Goal: Task Accomplishment & Management: Manage account settings

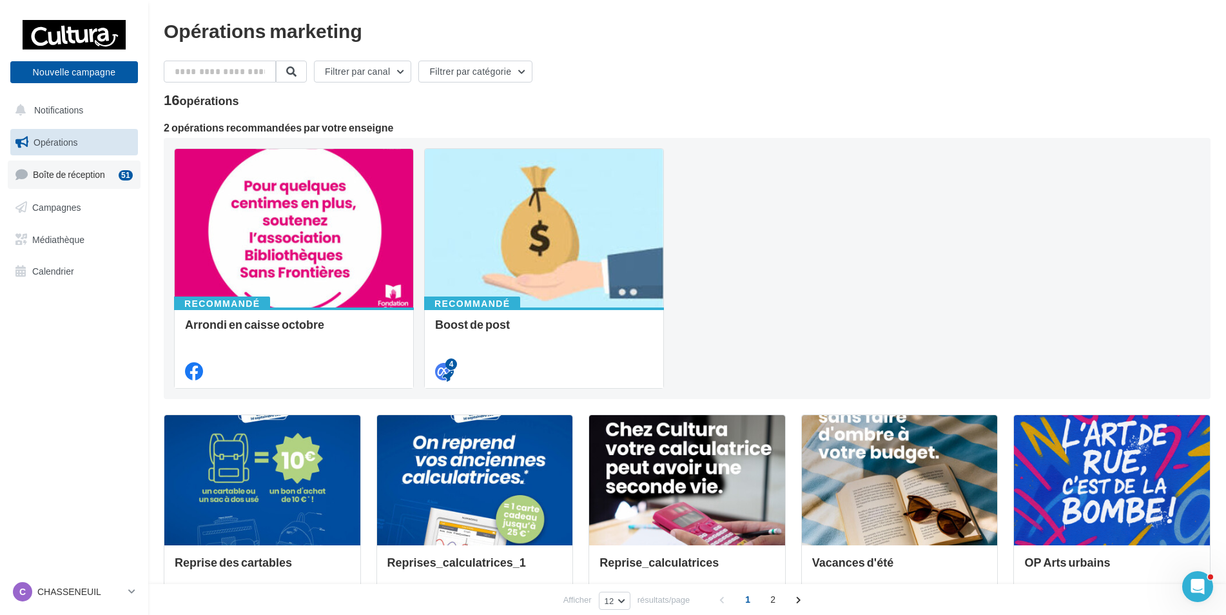
click at [76, 176] on span "Boîte de réception" at bounding box center [69, 174] width 72 height 11
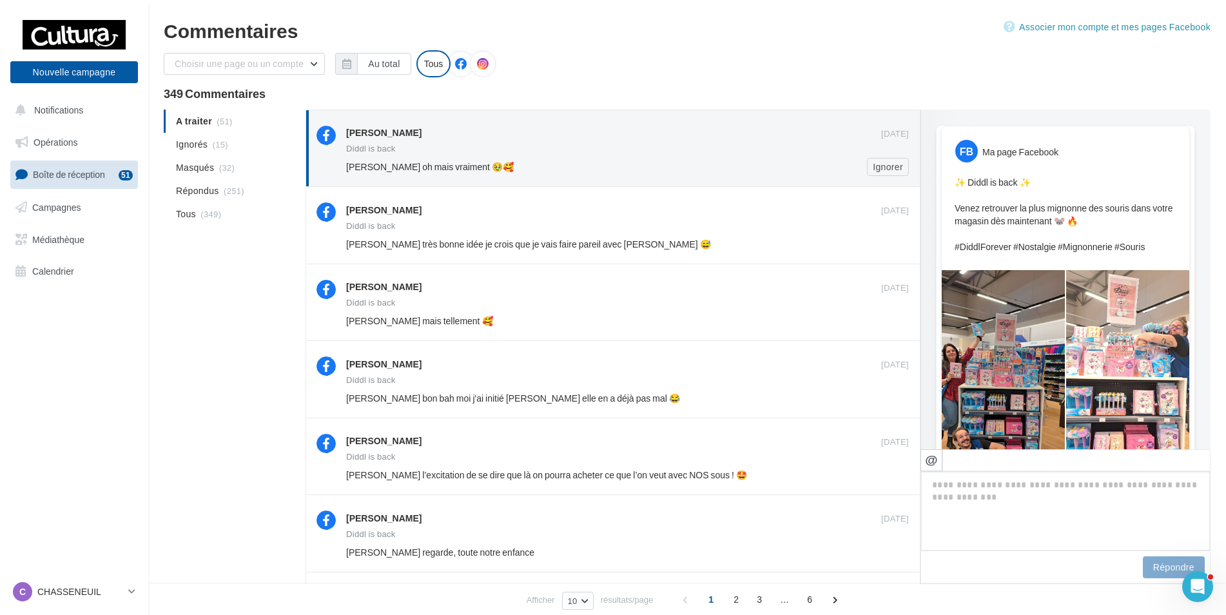
scroll to position [415, 0]
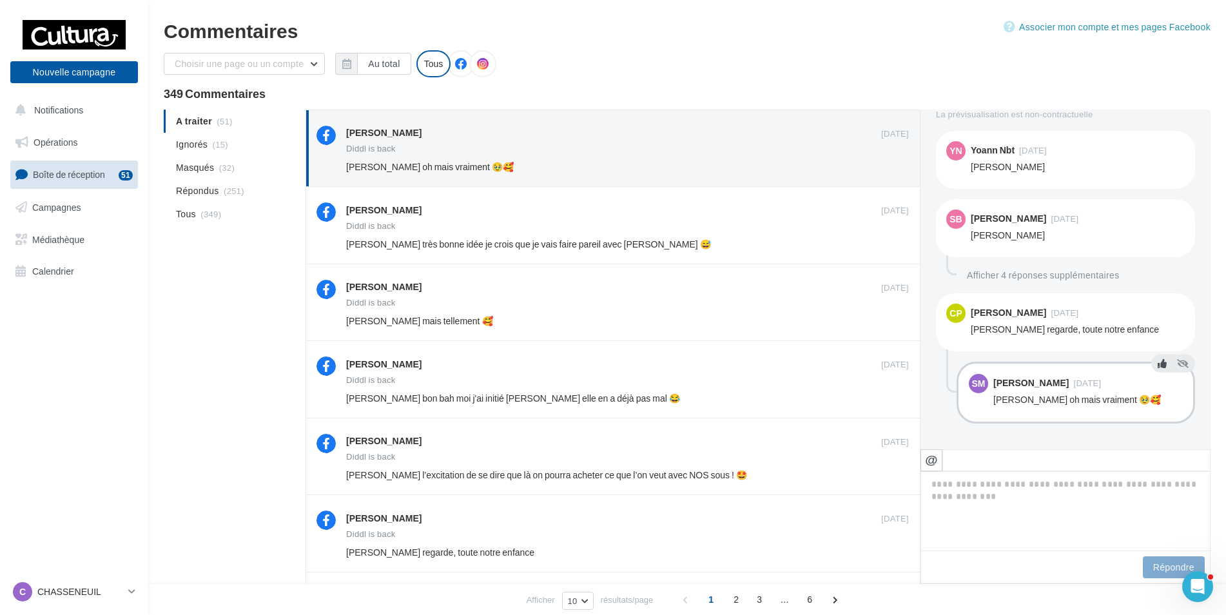
click at [1155, 366] on button at bounding box center [1162, 363] width 14 height 15
click at [1158, 299] on icon at bounding box center [1162, 295] width 9 height 9
click at [1158, 202] on icon at bounding box center [1162, 201] width 9 height 9
click at [1158, 133] on icon at bounding box center [1162, 132] width 9 height 9
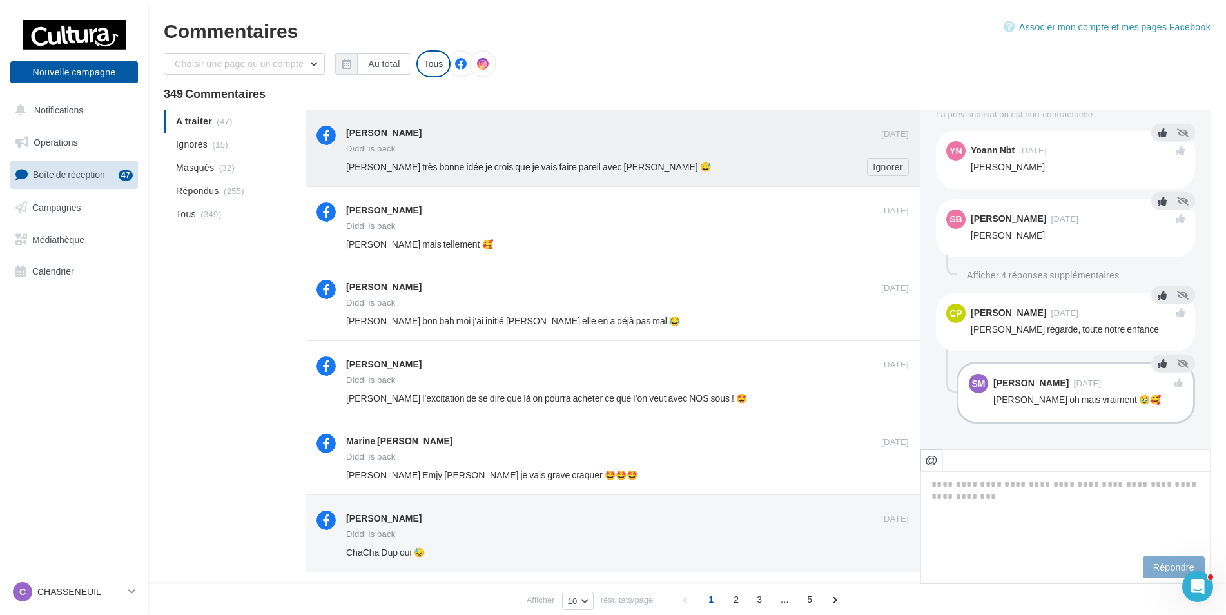
click at [666, 151] on div "Diddl is back" at bounding box center [627, 149] width 563 height 11
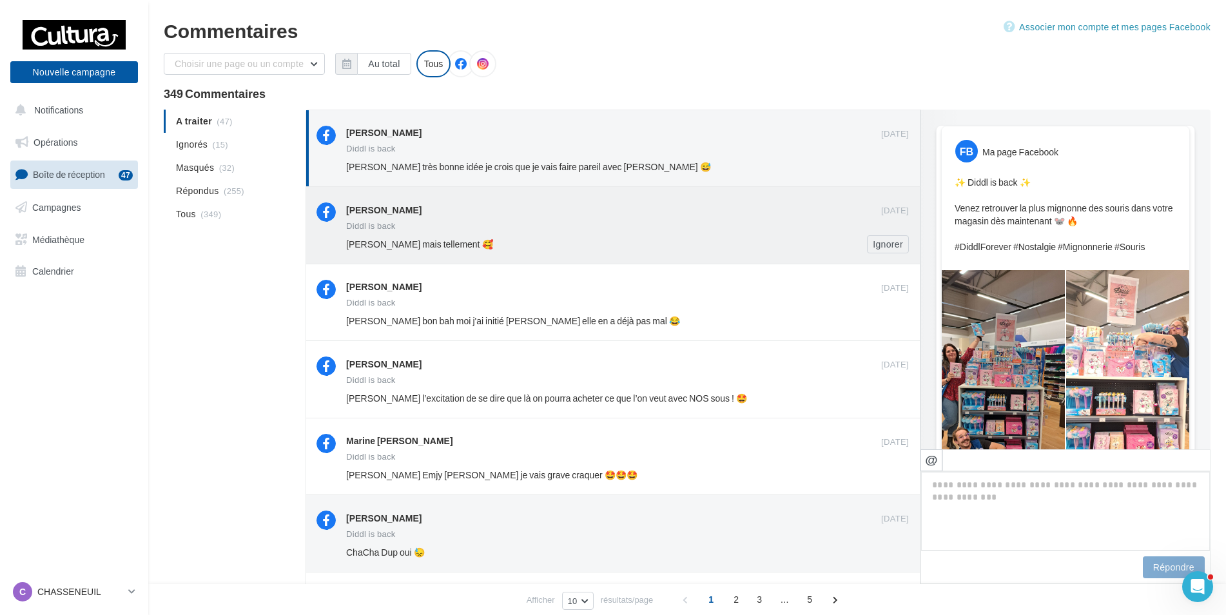
scroll to position [525, 0]
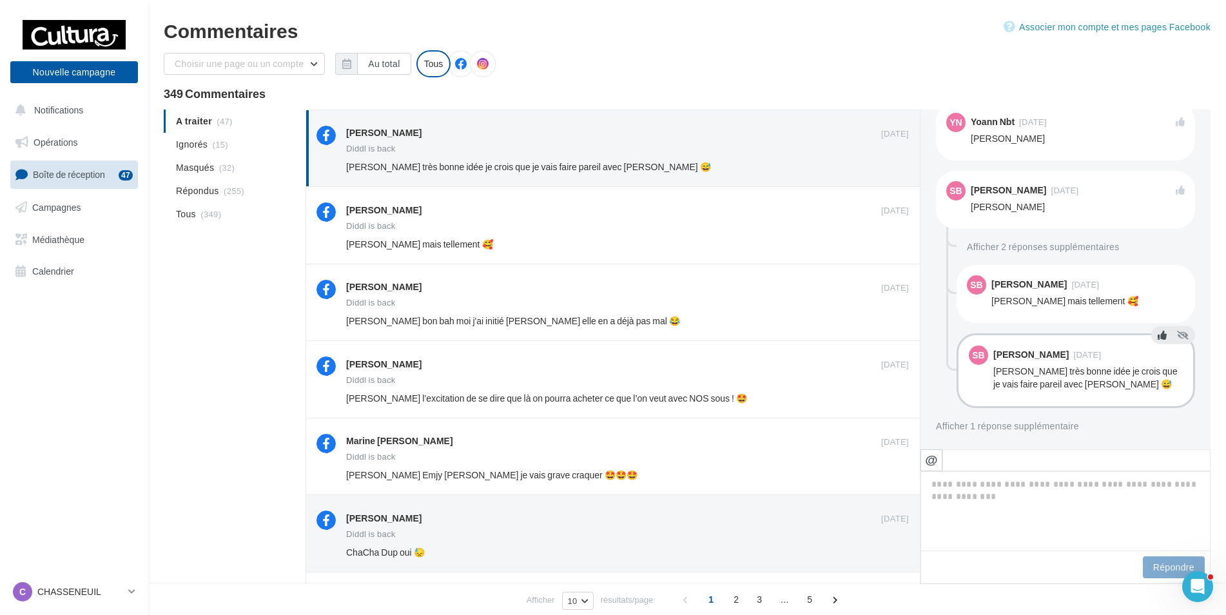
click at [1158, 331] on icon at bounding box center [1162, 335] width 9 height 9
click at [1160, 267] on icon at bounding box center [1162, 266] width 9 height 9
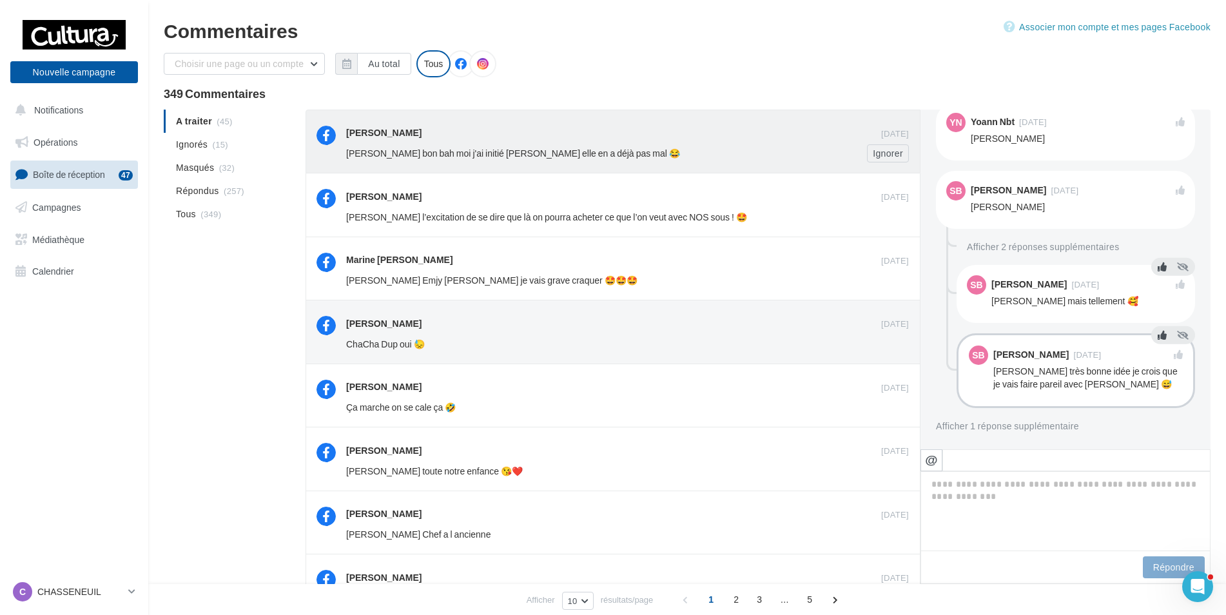
click at [554, 159] on span "[PERSON_NAME] bon bah moi j'ai initié [PERSON_NAME] elle en a déjà pas mal 😂" at bounding box center [513, 153] width 334 height 11
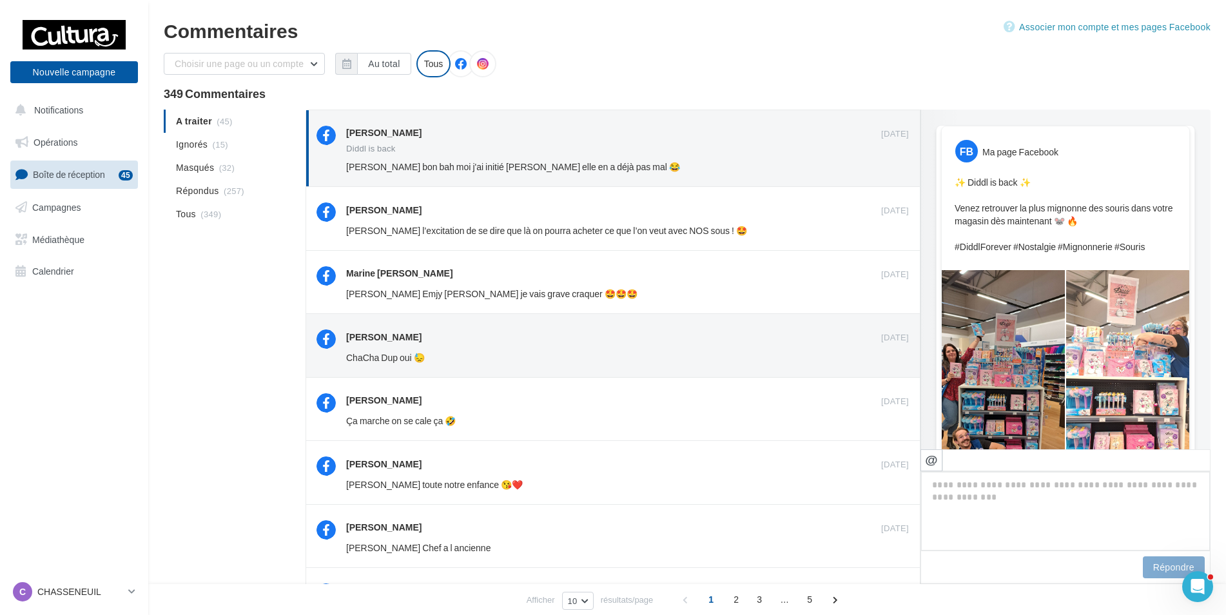
scroll to position [551, 0]
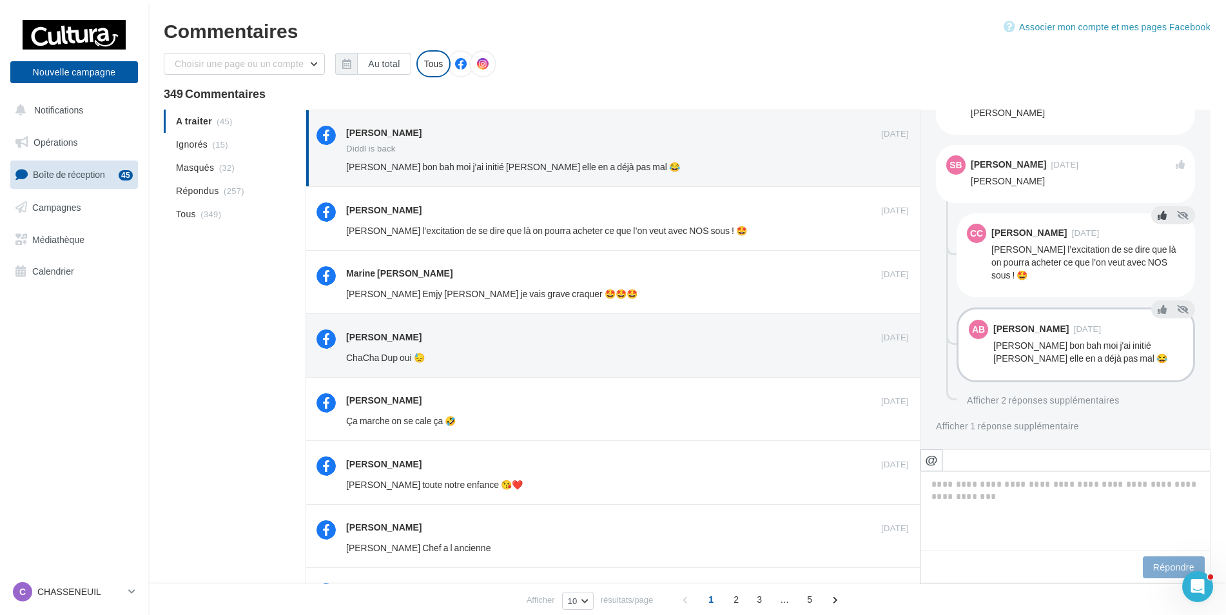
click at [1158, 217] on icon at bounding box center [1162, 215] width 9 height 9
click at [1158, 311] on icon at bounding box center [1162, 309] width 9 height 9
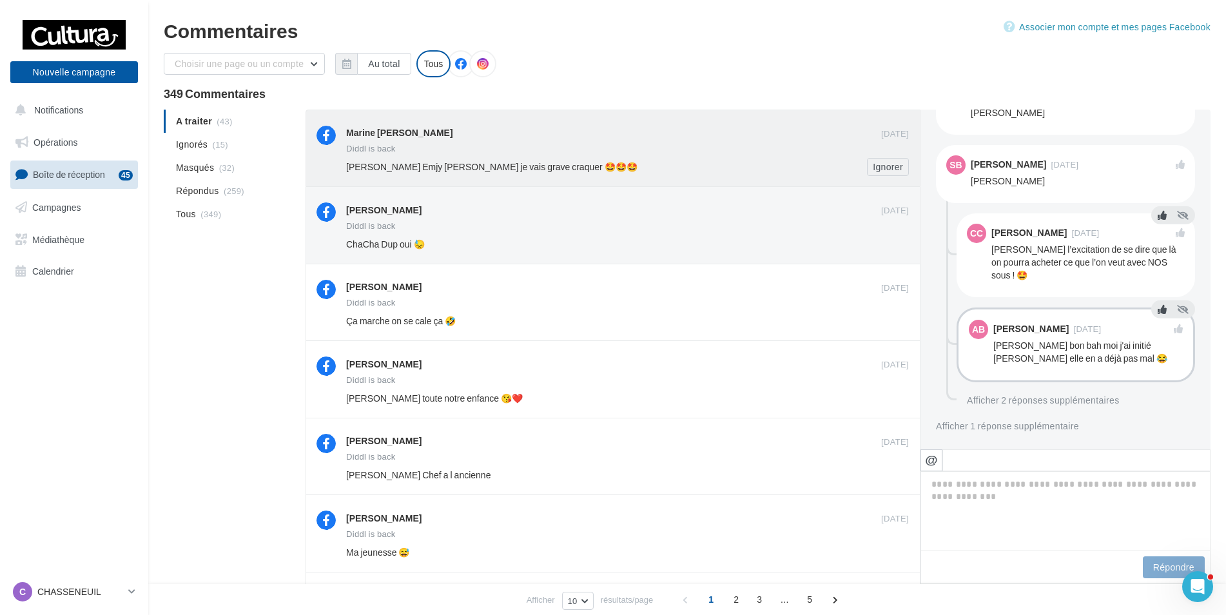
click at [687, 143] on div "Marine [PERSON_NAME] [DATE] [PERSON_NAME] is back [PERSON_NAME] Emjy [PERSON_NA…" at bounding box center [627, 151] width 563 height 50
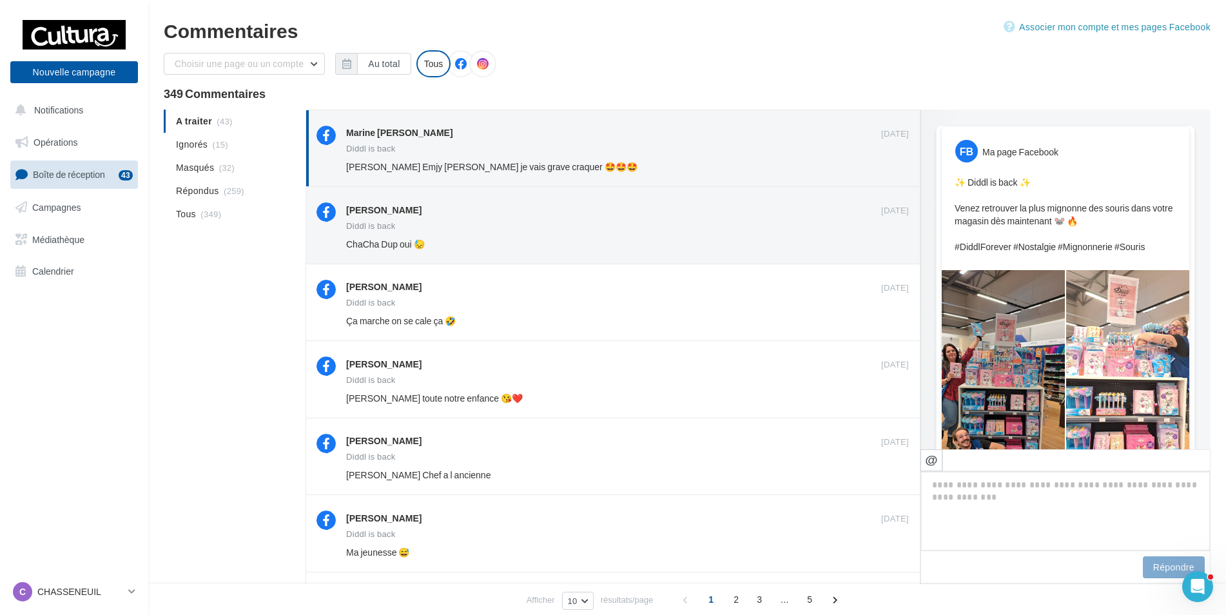
scroll to position [349, 0]
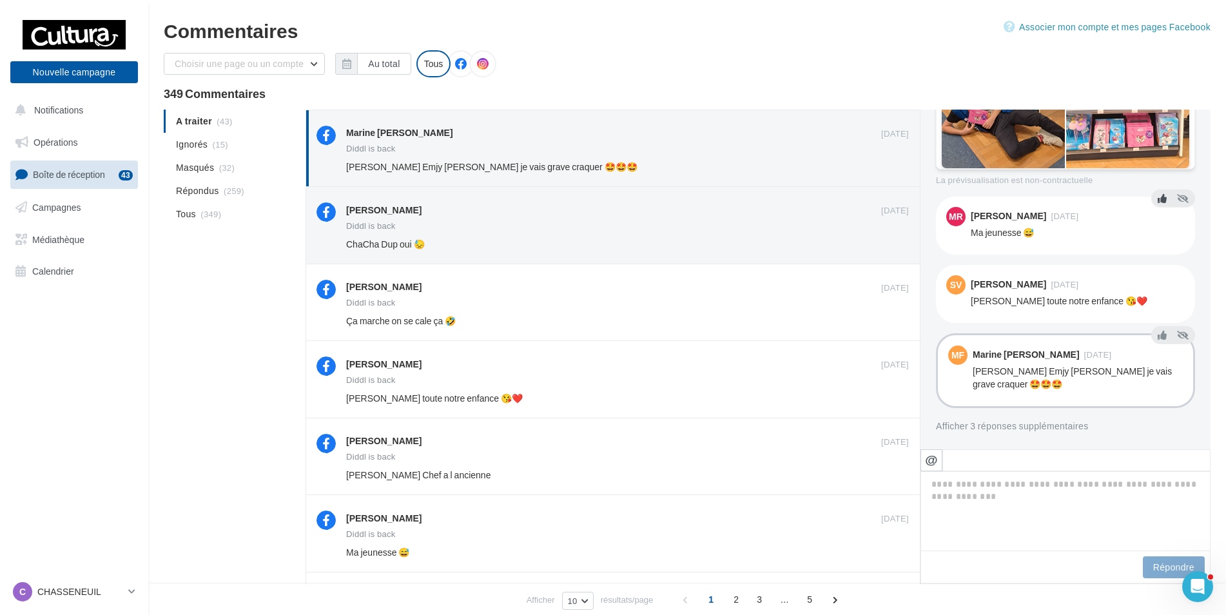
click at [1158, 198] on icon at bounding box center [1162, 198] width 9 height 9
click at [1158, 270] on icon at bounding box center [1162, 266] width 9 height 9
click at [1158, 335] on icon at bounding box center [1162, 335] width 9 height 9
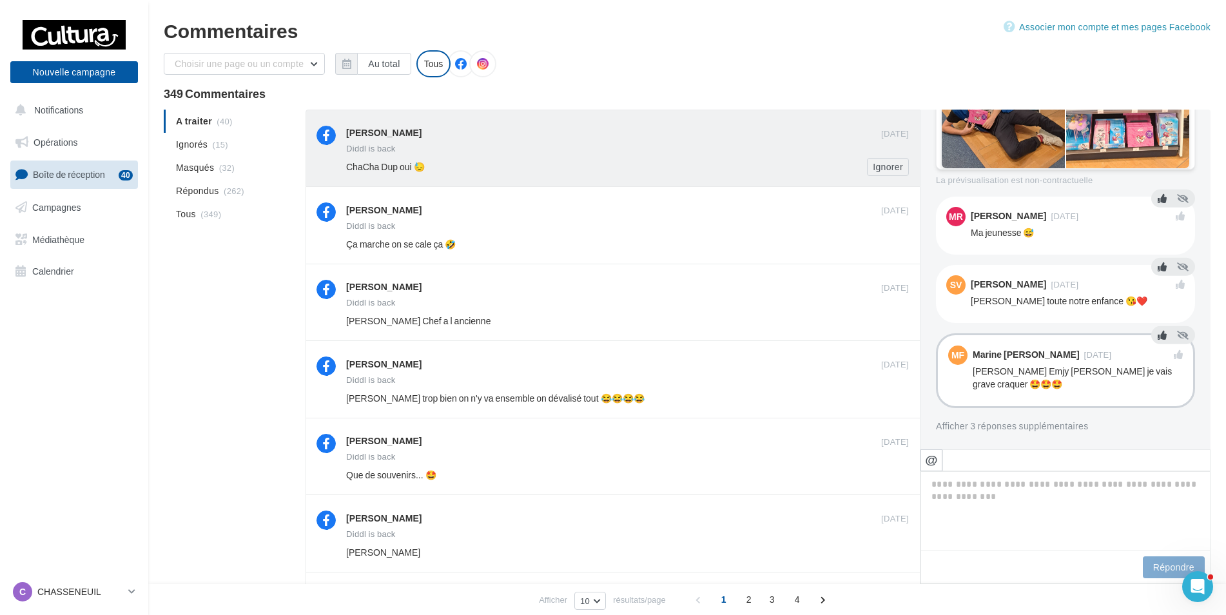
click at [729, 163] on div "ChaCha Dup oui 😓" at bounding box center [585, 167] width 479 height 13
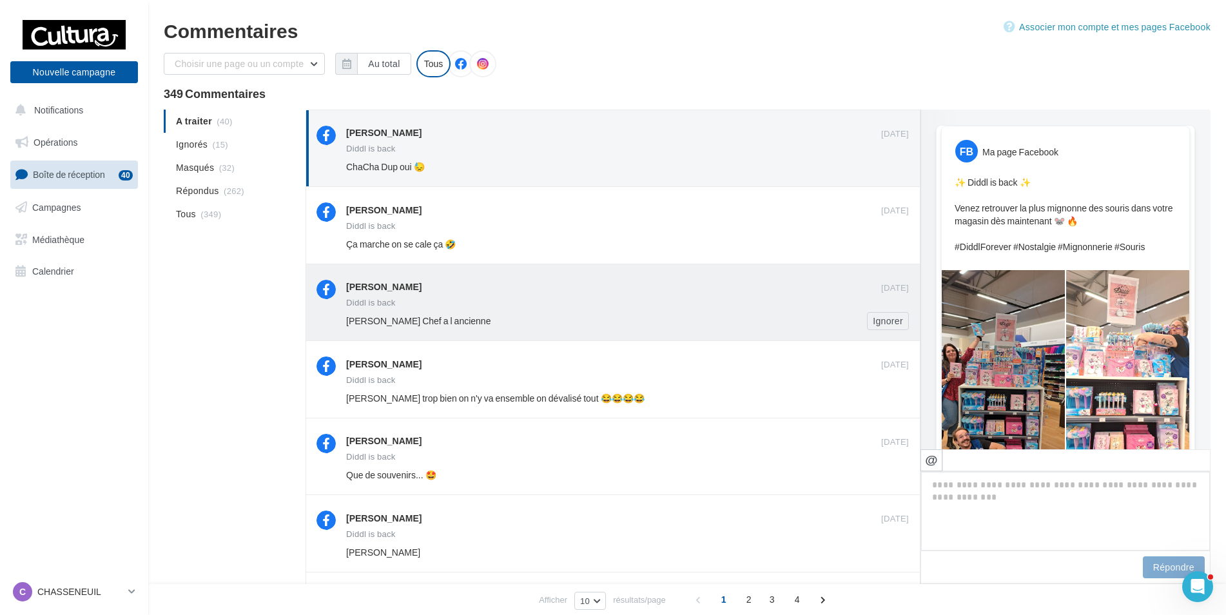
scroll to position [499, 0]
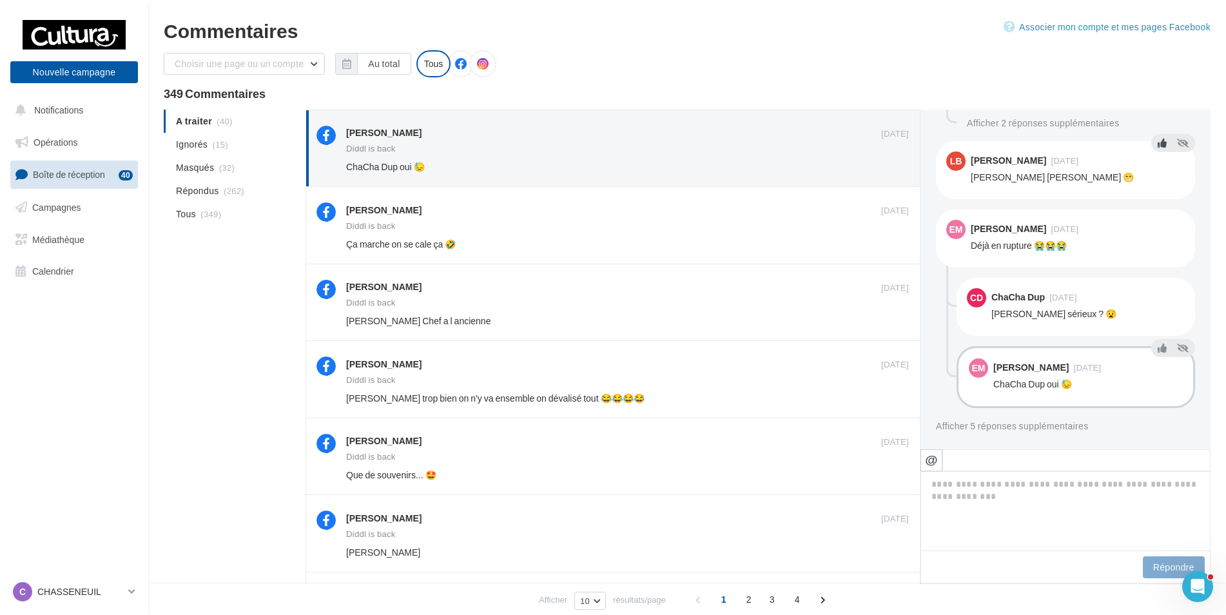
click at [1158, 147] on icon at bounding box center [1162, 143] width 9 height 9
click at [1158, 215] on icon at bounding box center [1162, 211] width 9 height 9
click at [1158, 280] on icon at bounding box center [1162, 279] width 9 height 9
click at [1158, 351] on icon at bounding box center [1162, 348] width 9 height 9
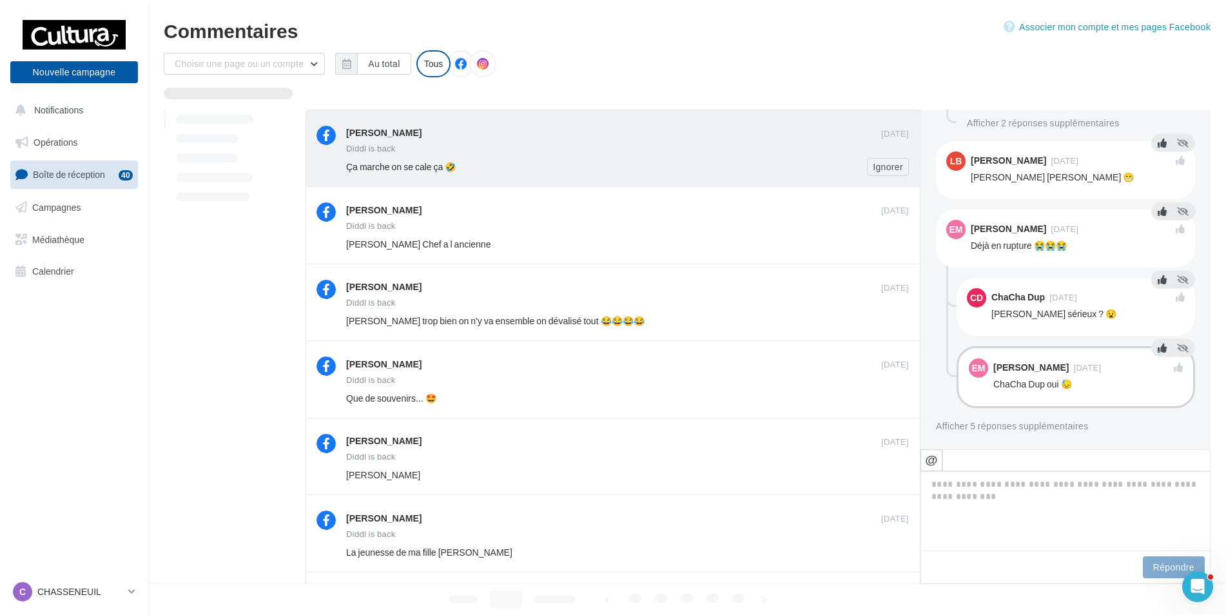
click at [787, 144] on div "Diddl is back" at bounding box center [627, 149] width 563 height 11
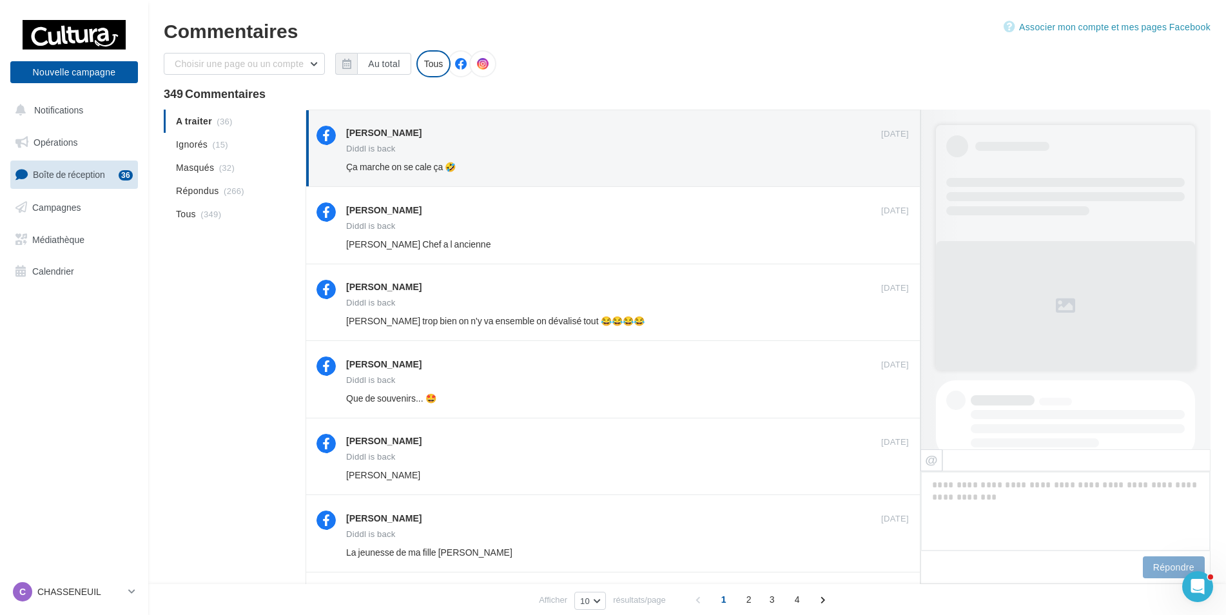
scroll to position [525, 0]
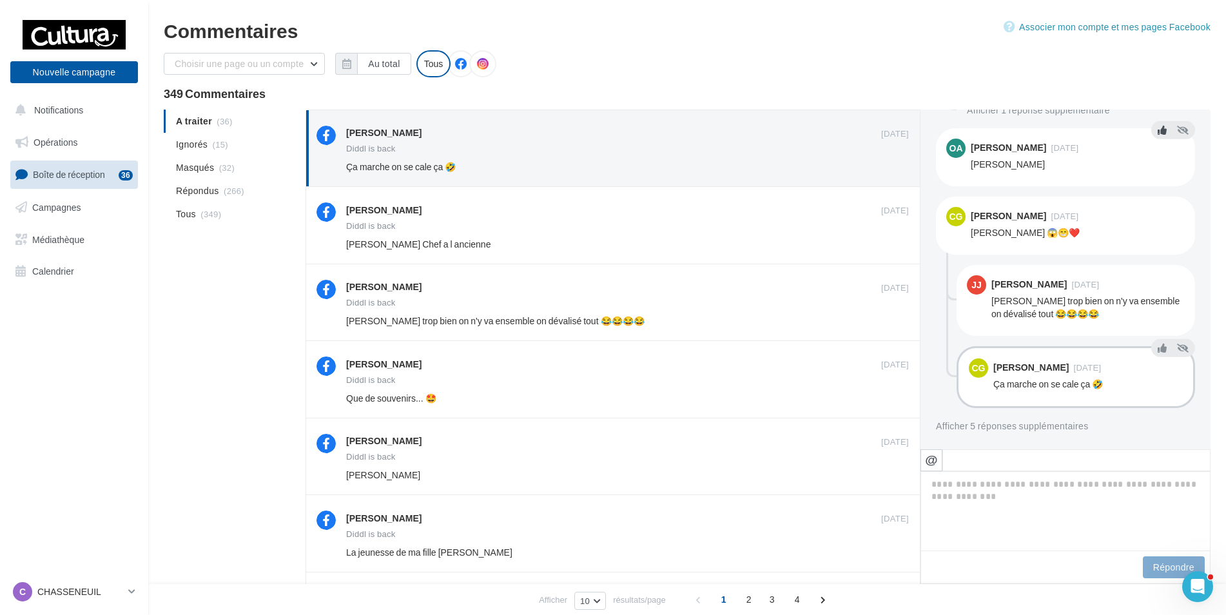
click at [1155, 133] on button at bounding box center [1162, 130] width 14 height 15
click at [1158, 201] on icon at bounding box center [1162, 198] width 9 height 9
click at [1158, 267] on icon at bounding box center [1162, 266] width 9 height 9
click at [1158, 348] on icon at bounding box center [1162, 348] width 9 height 9
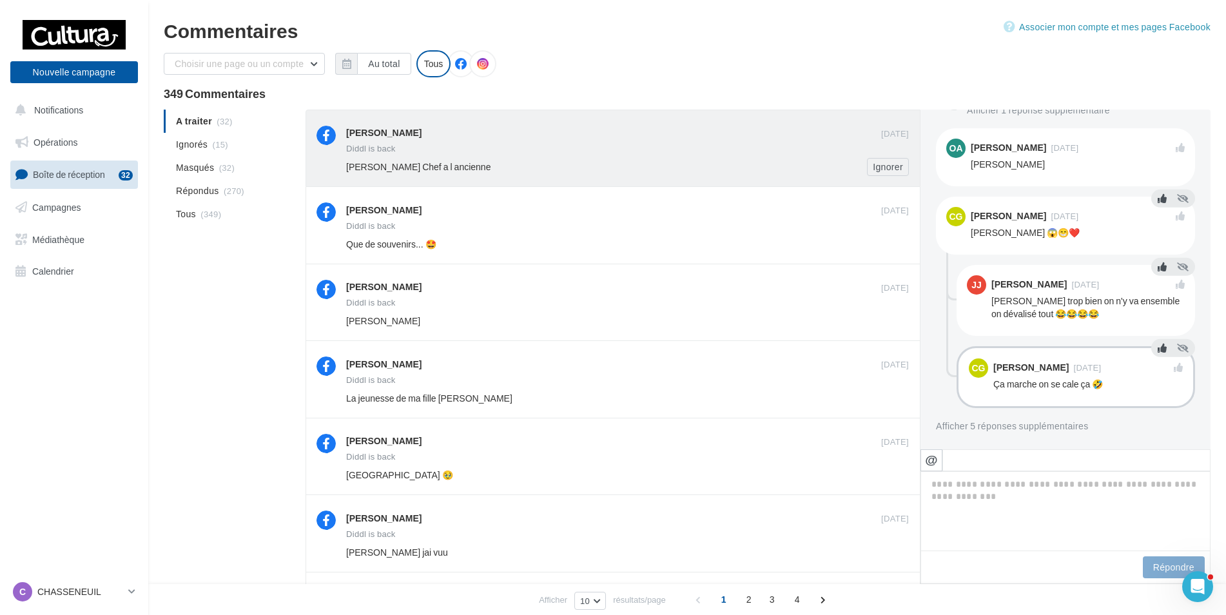
click at [668, 172] on div "[PERSON_NAME] Chef a l ancienne" at bounding box center [585, 167] width 479 height 13
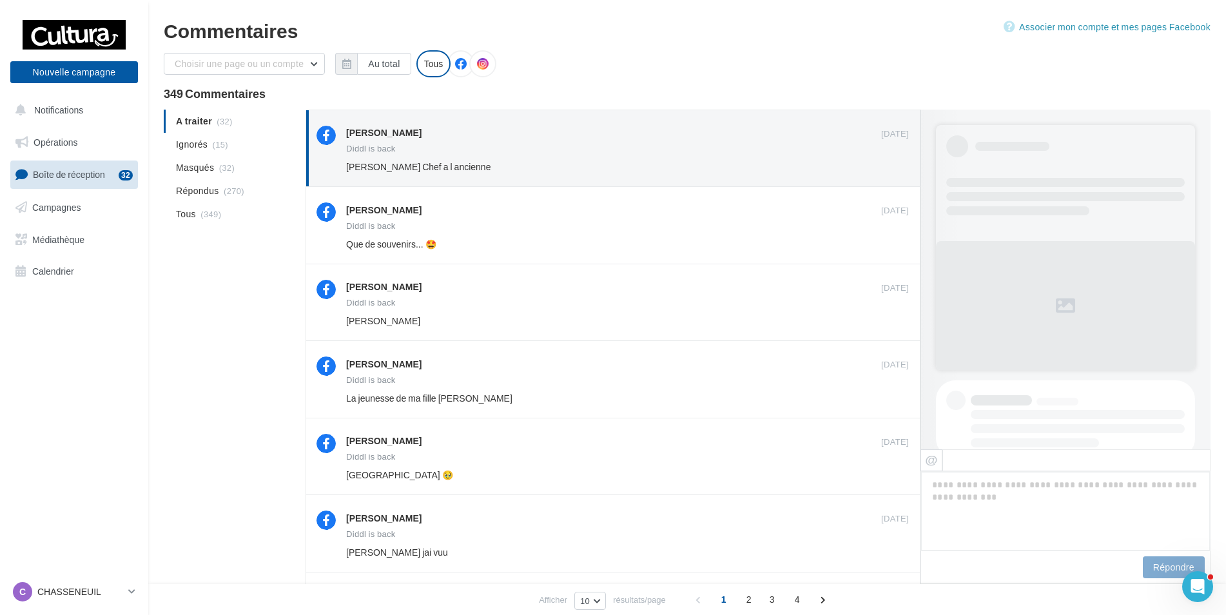
scroll to position [431, 0]
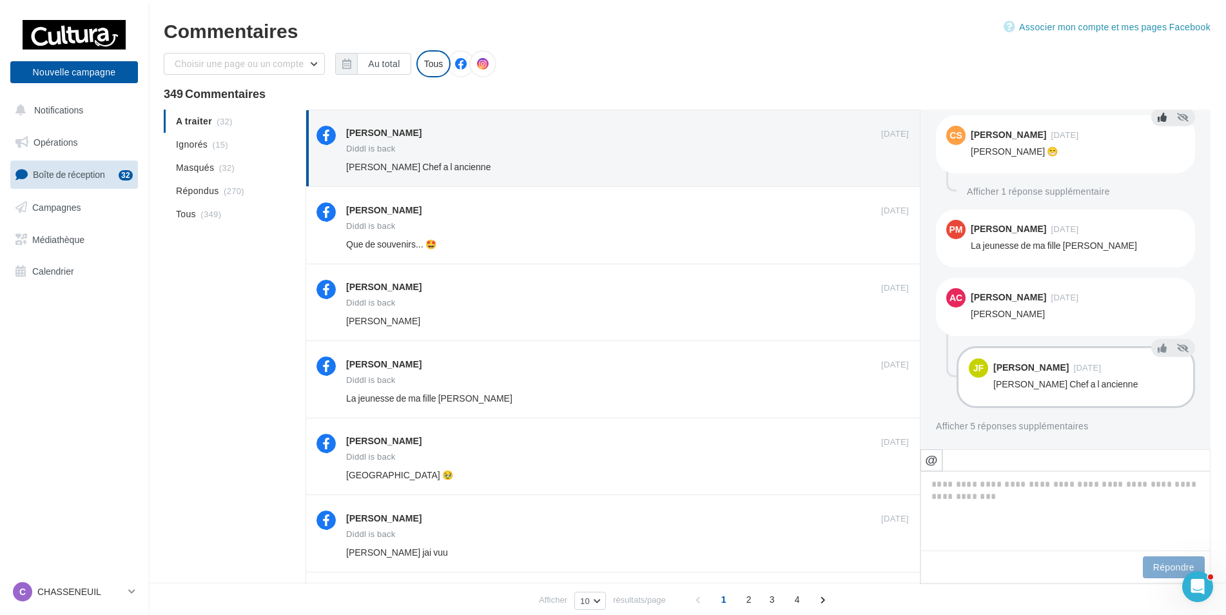
click at [1158, 118] on icon at bounding box center [1162, 117] width 9 height 9
click at [1158, 213] on icon at bounding box center [1162, 211] width 9 height 9
click at [1158, 279] on icon at bounding box center [1162, 279] width 9 height 9
click at [1158, 350] on icon at bounding box center [1162, 348] width 9 height 9
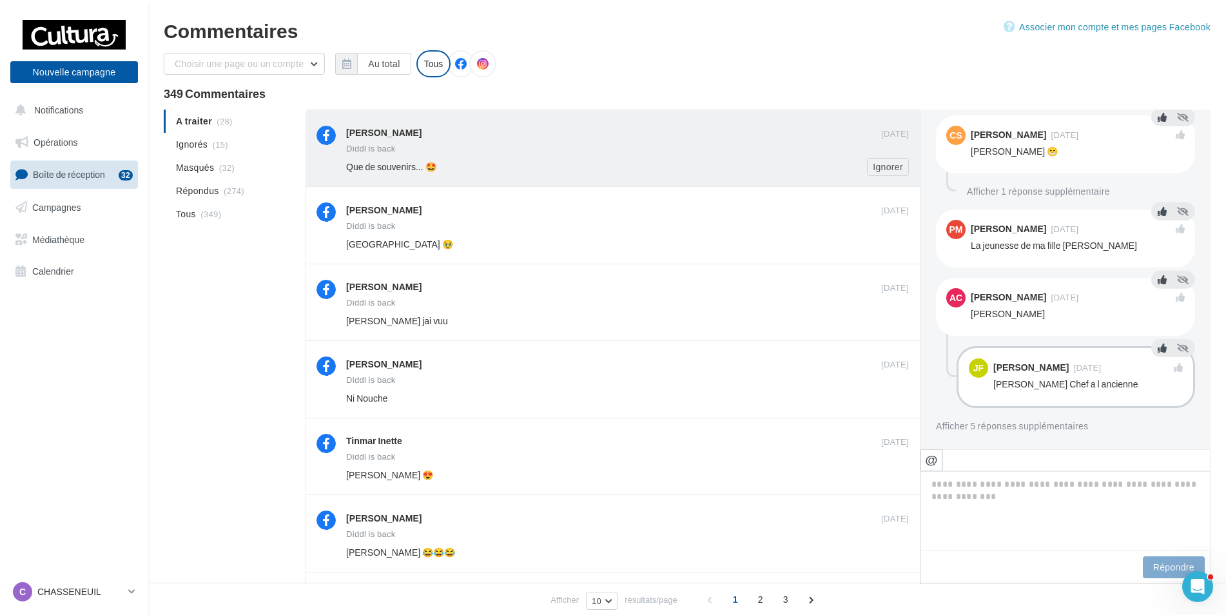
click at [655, 140] on div "[PERSON_NAME]" at bounding box center [613, 134] width 535 height 16
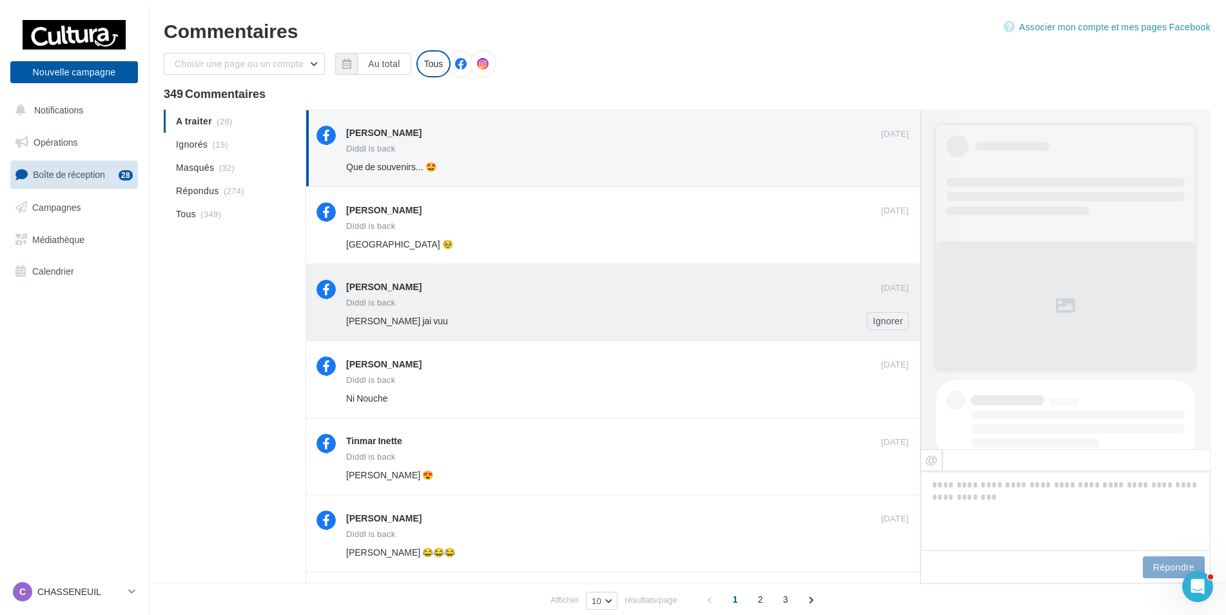
scroll to position [362, 0]
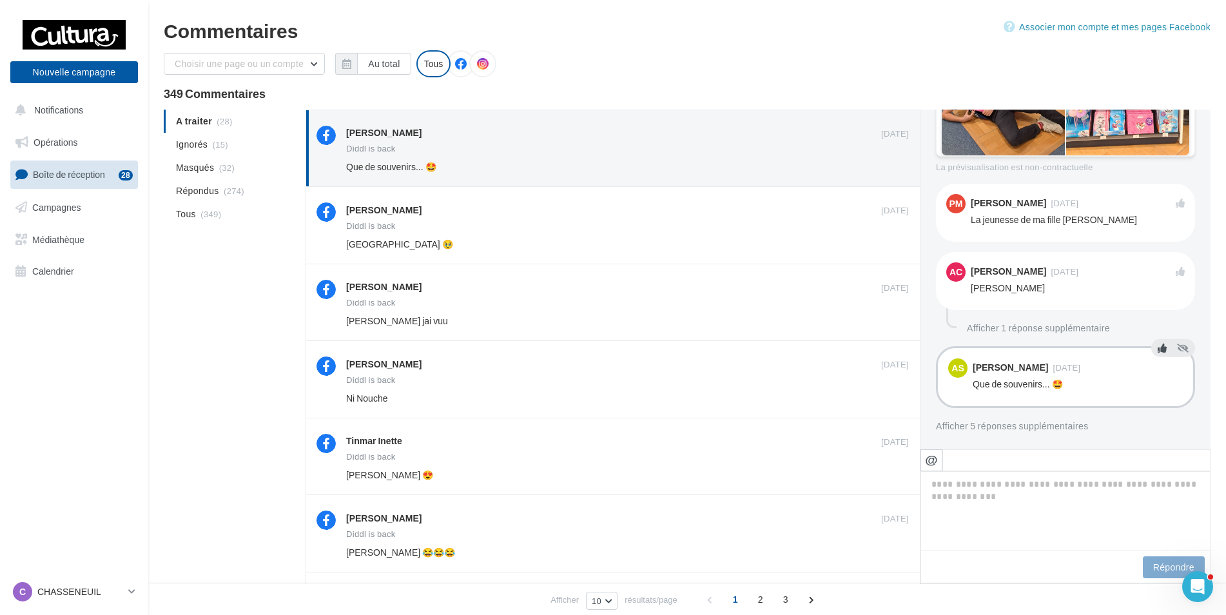
click at [1158, 348] on icon at bounding box center [1162, 348] width 9 height 9
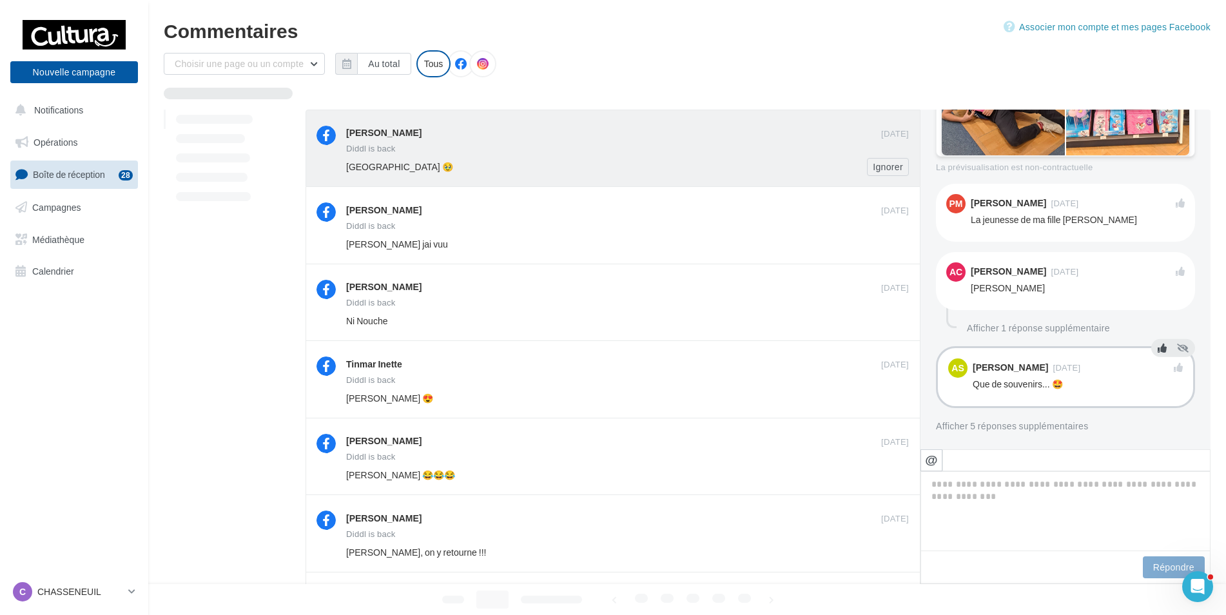
click at [627, 150] on div "Diddl is back" at bounding box center [627, 149] width 563 height 11
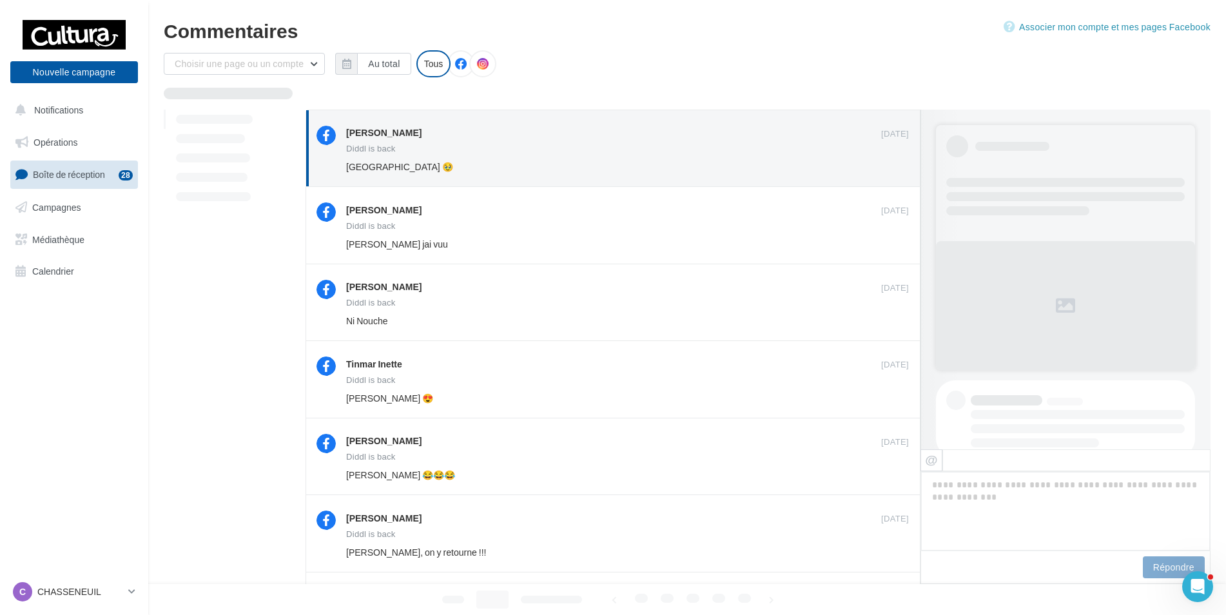
scroll to position [525, 0]
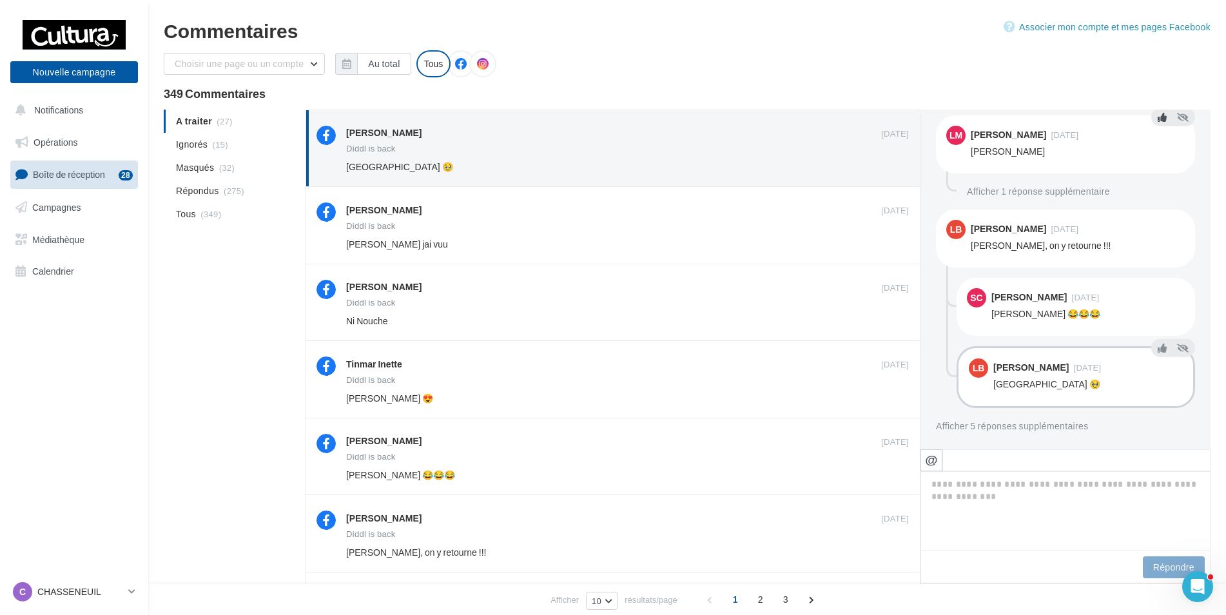
click at [1158, 119] on icon at bounding box center [1162, 117] width 9 height 9
click at [1157, 218] on button at bounding box center [1162, 211] width 14 height 15
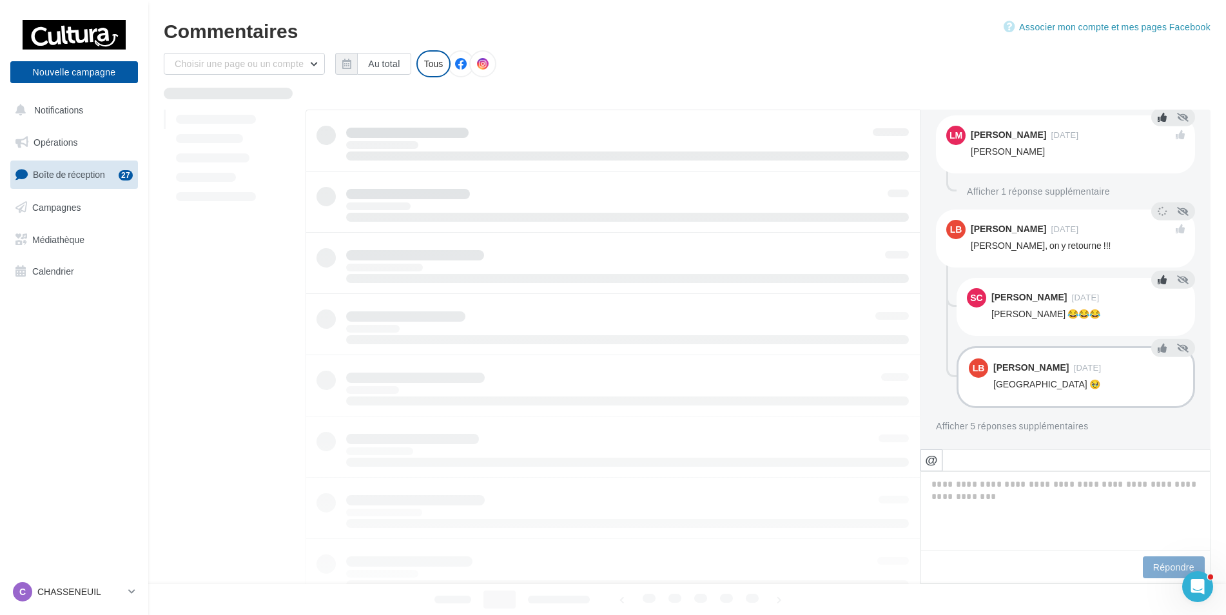
click at [1158, 278] on icon at bounding box center [1162, 279] width 9 height 9
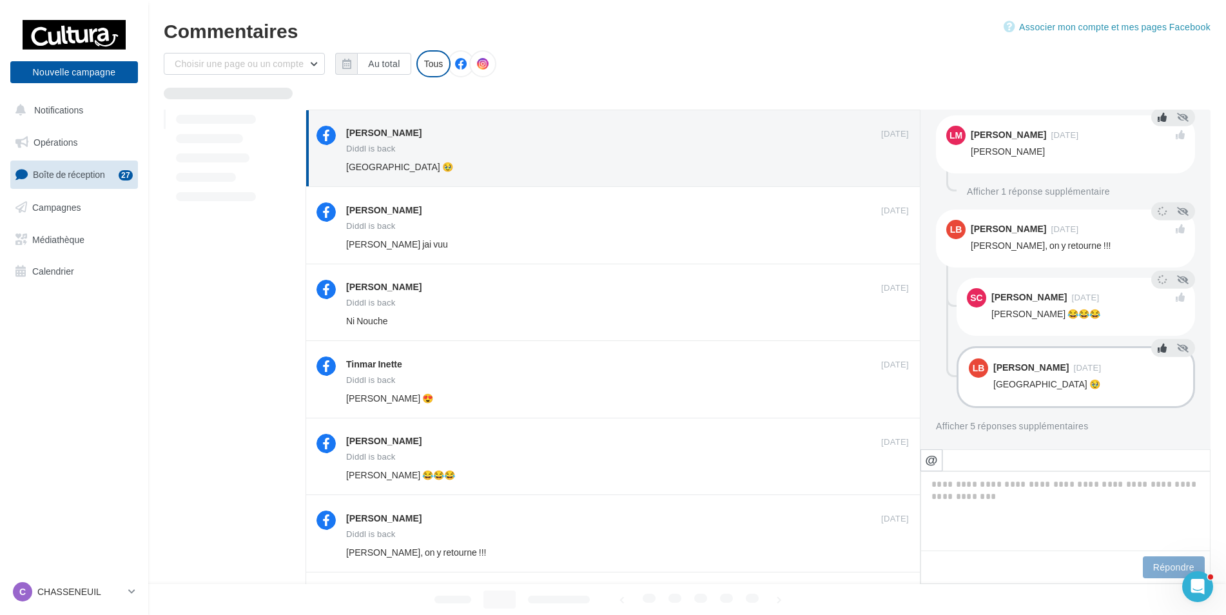
click at [1158, 351] on icon at bounding box center [1162, 348] width 9 height 9
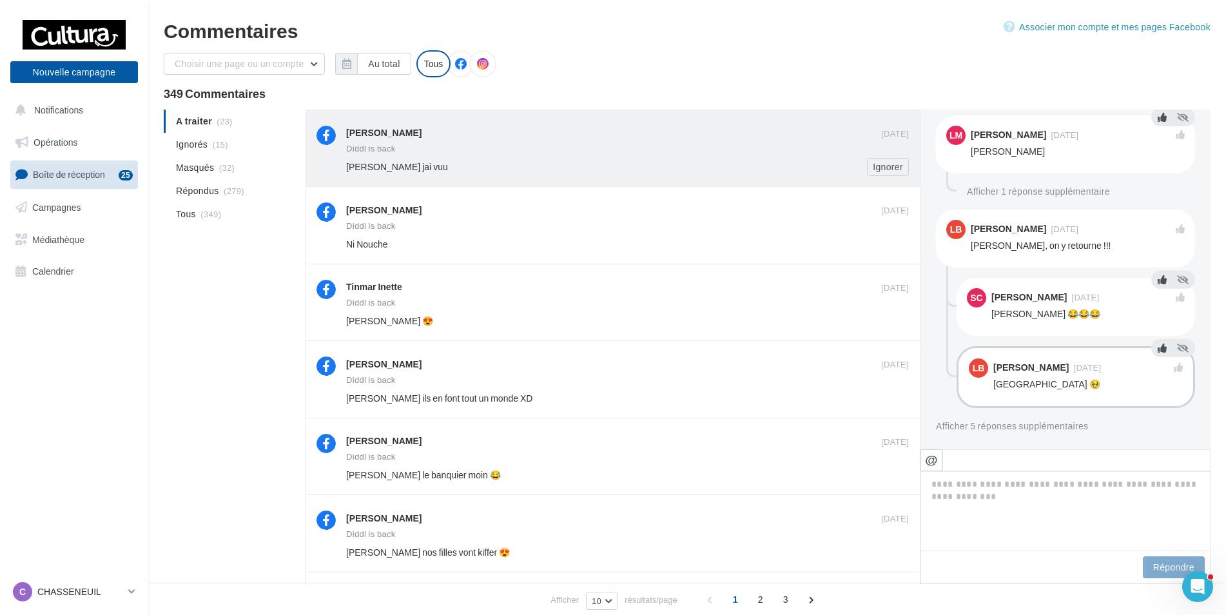
click at [647, 166] on div "[PERSON_NAME] jai vuu" at bounding box center [585, 167] width 479 height 13
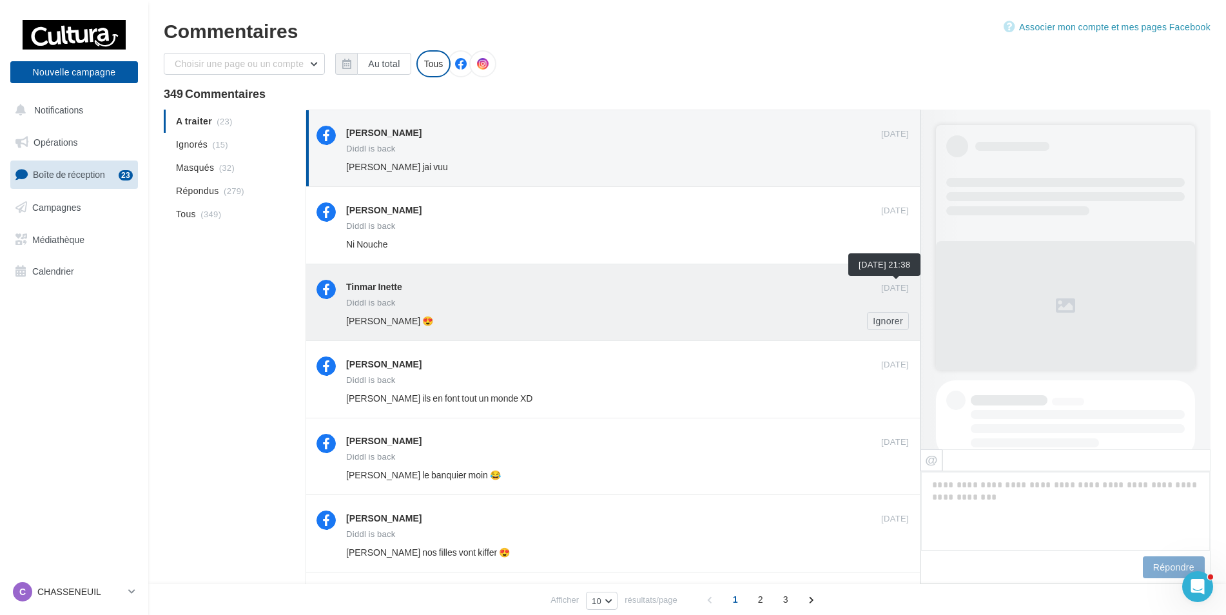
scroll to position [405, 0]
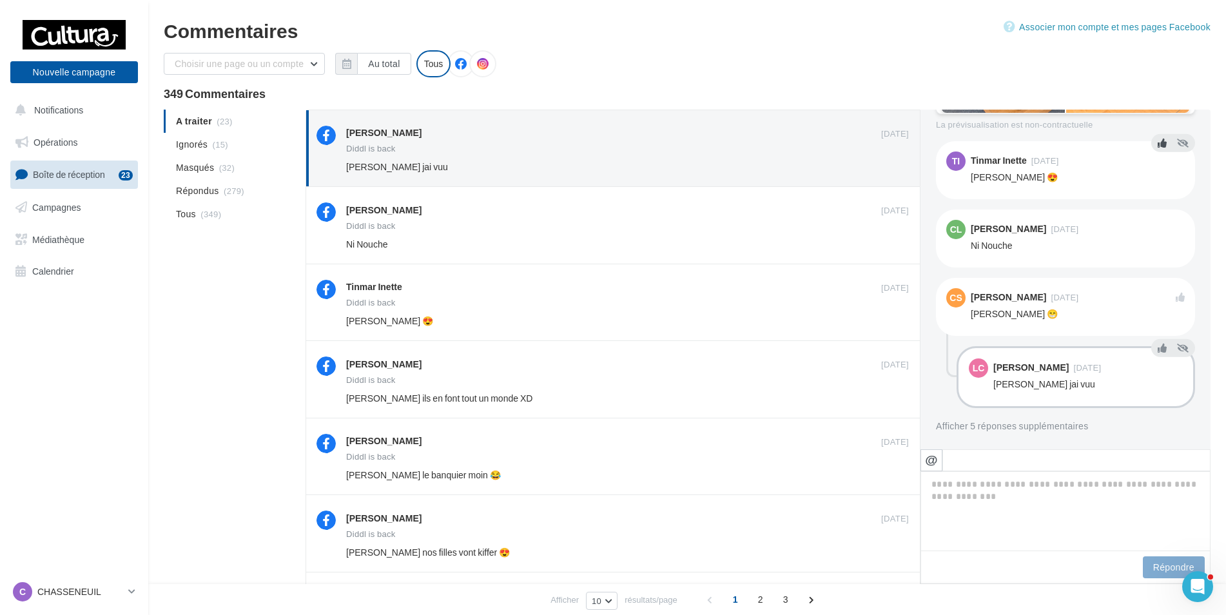
click at [1157, 148] on button at bounding box center [1162, 142] width 14 height 15
click at [1155, 217] on button at bounding box center [1162, 211] width 14 height 15
click at [1158, 351] on icon at bounding box center [1162, 348] width 9 height 9
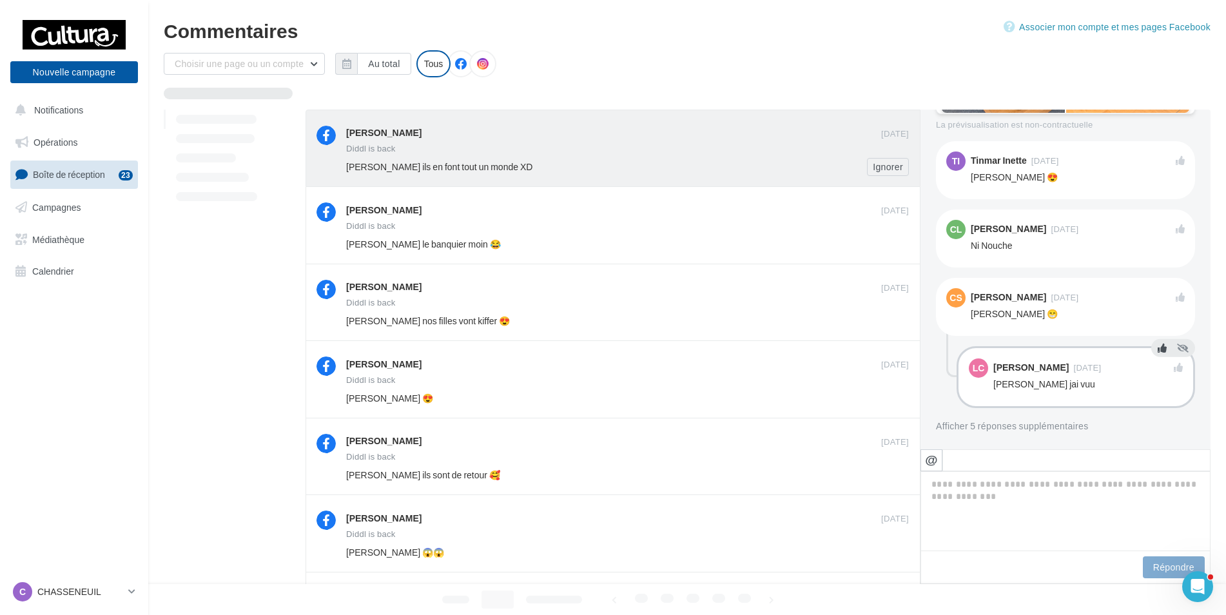
click at [615, 161] on div "[PERSON_NAME] ils en font tout un monde XD" at bounding box center [585, 167] width 479 height 13
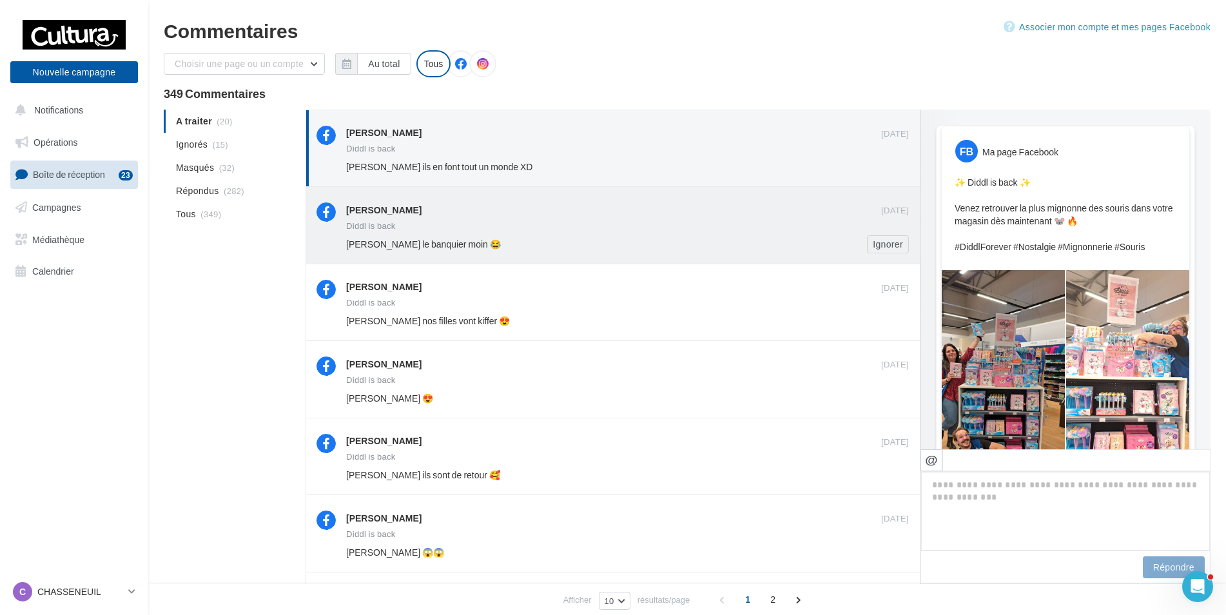
scroll to position [431, 0]
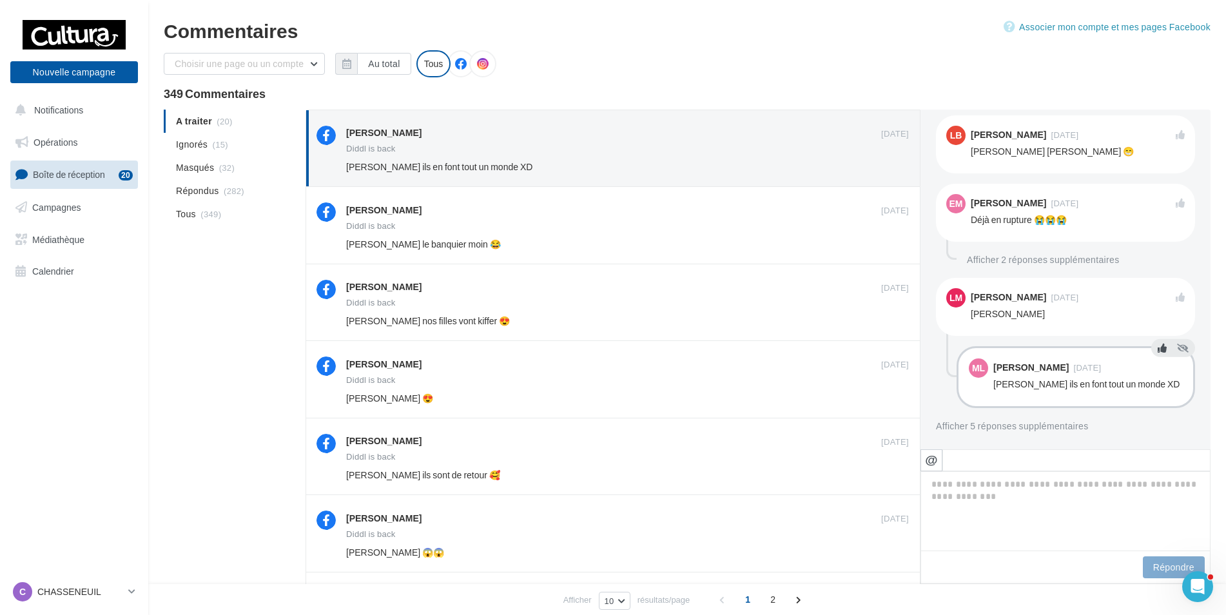
click at [1158, 352] on icon at bounding box center [1162, 348] width 9 height 9
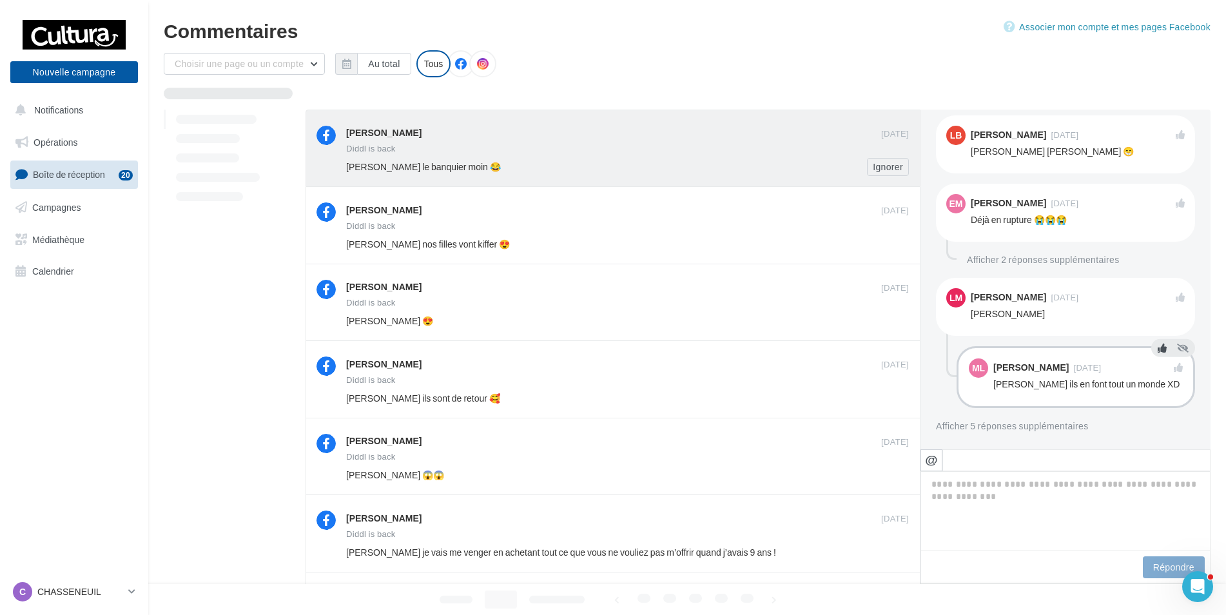
click at [656, 159] on div "[PERSON_NAME] le banquier moin 😂 Ignorer" at bounding box center [632, 167] width 573 height 18
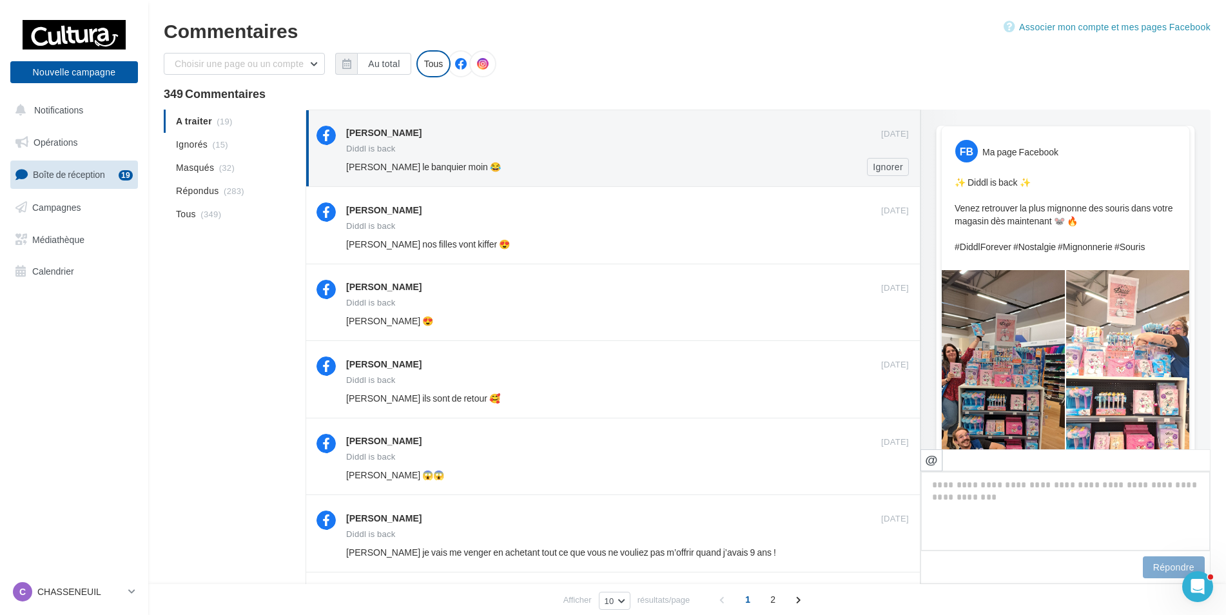
scroll to position [473, 0]
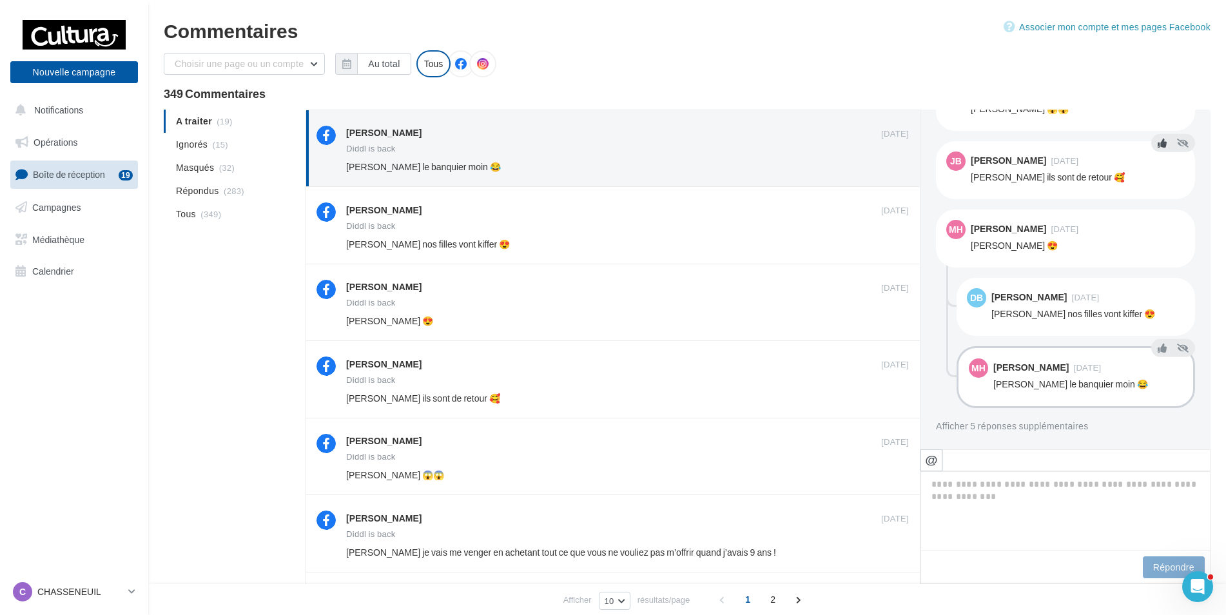
click at [1158, 143] on icon at bounding box center [1162, 143] width 9 height 9
click at [1158, 215] on icon at bounding box center [1162, 211] width 9 height 9
click at [1160, 282] on icon at bounding box center [1162, 279] width 9 height 9
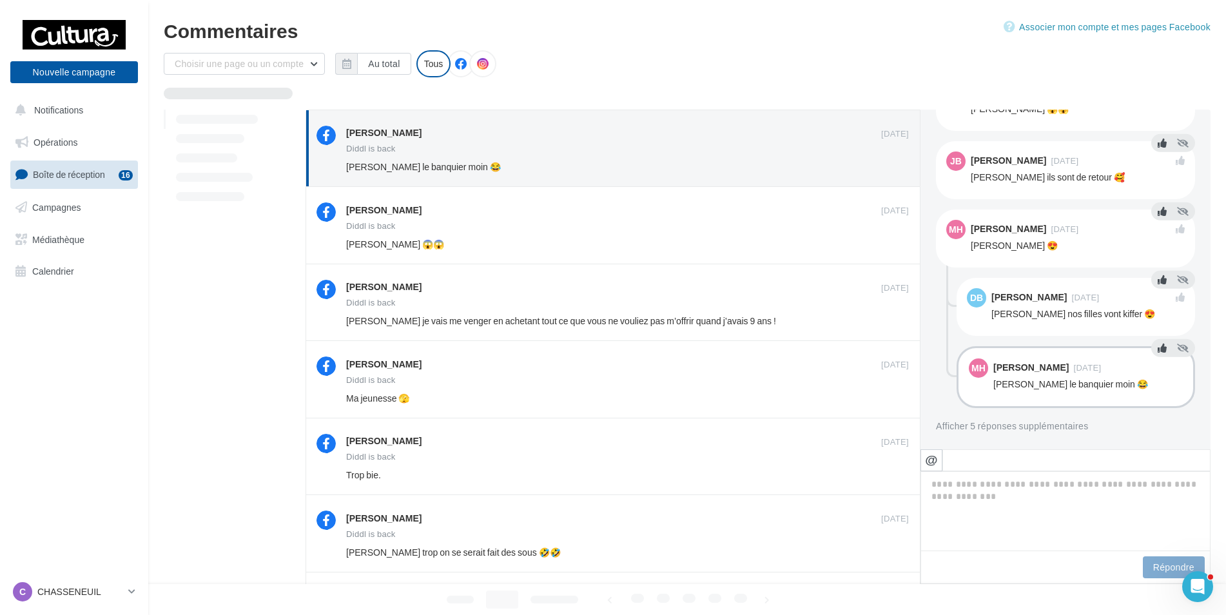
click at [1158, 348] on icon at bounding box center [1162, 348] width 9 height 9
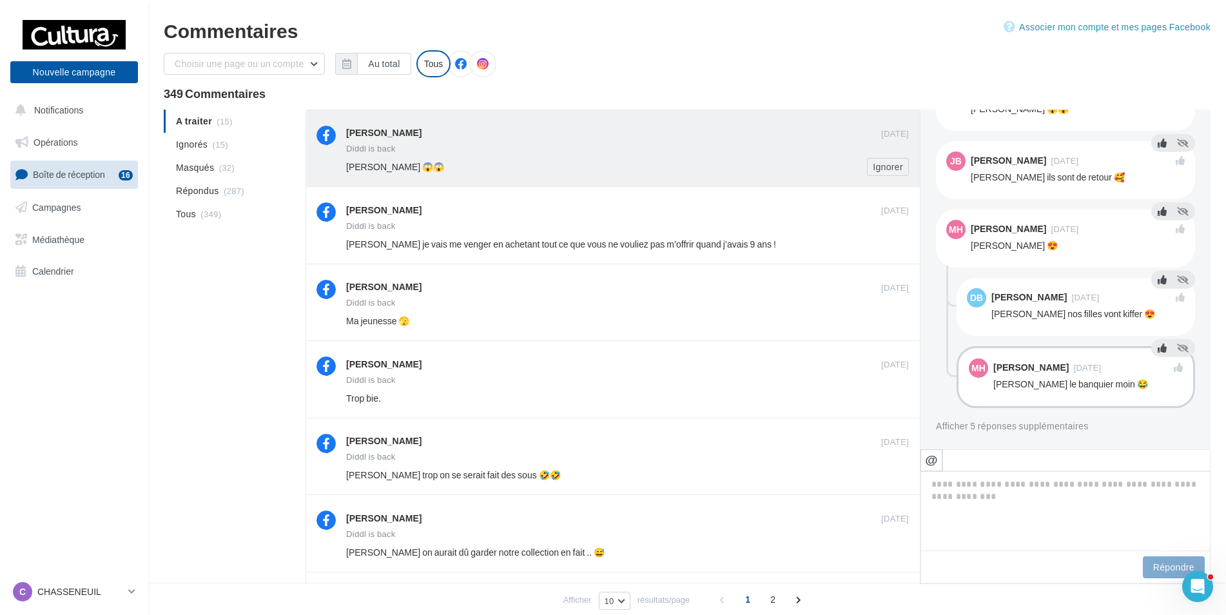
click at [623, 162] on div "[PERSON_NAME] 😱😱" at bounding box center [585, 167] width 479 height 13
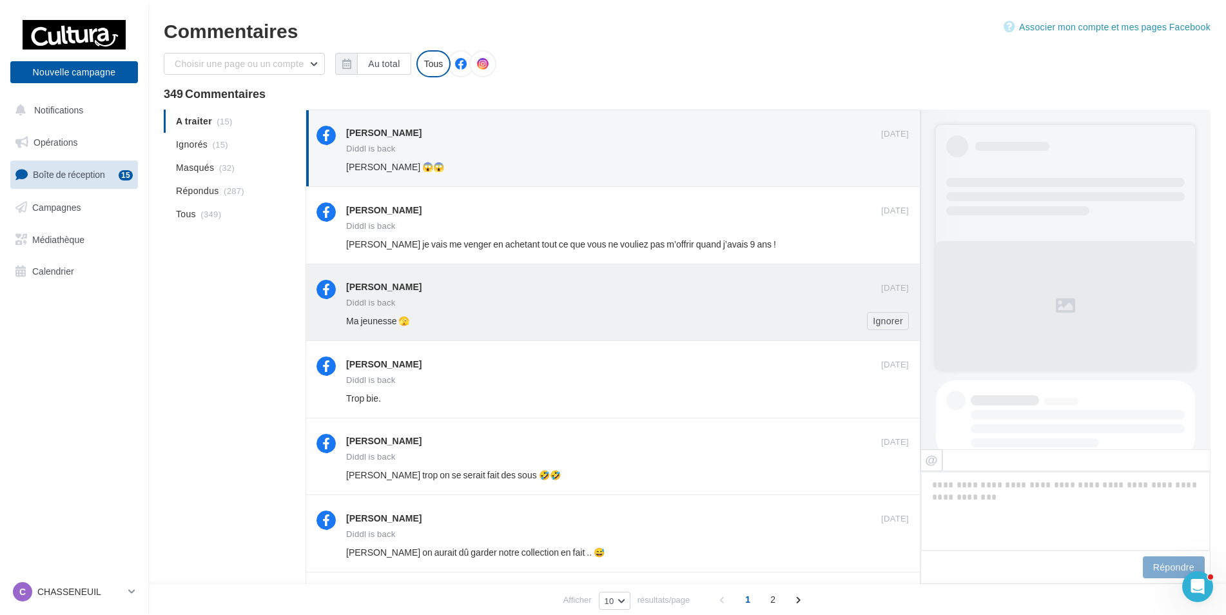
scroll to position [349, 0]
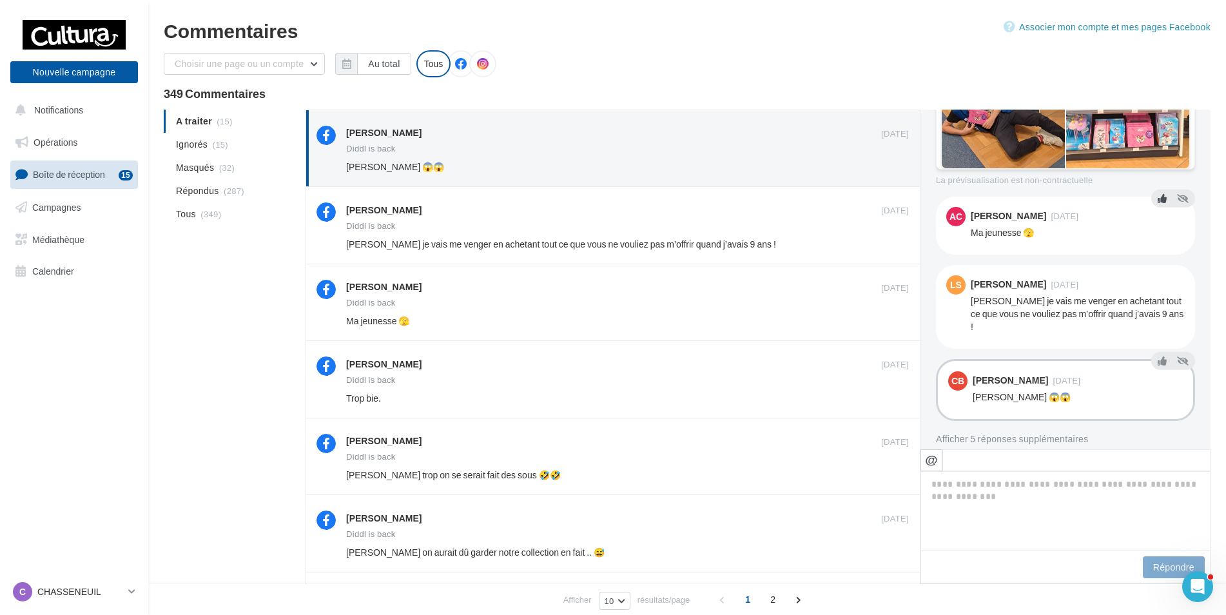
click at [1158, 198] on icon at bounding box center [1162, 198] width 9 height 9
click at [1158, 268] on icon at bounding box center [1162, 266] width 9 height 9
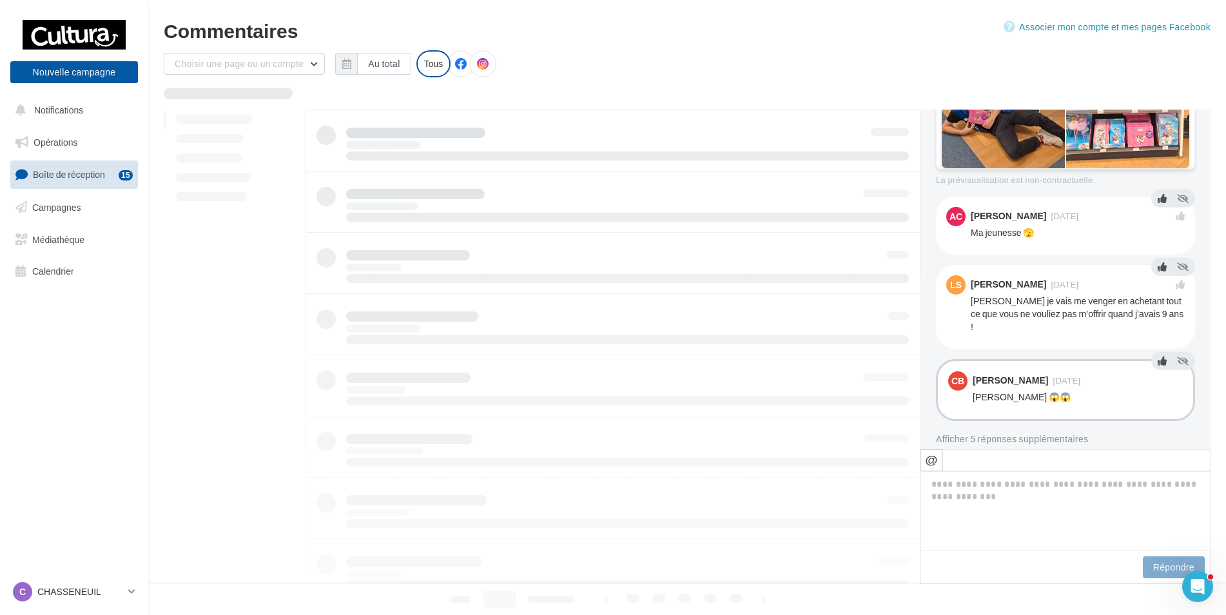
click at [1158, 357] on icon at bounding box center [1162, 361] width 9 height 9
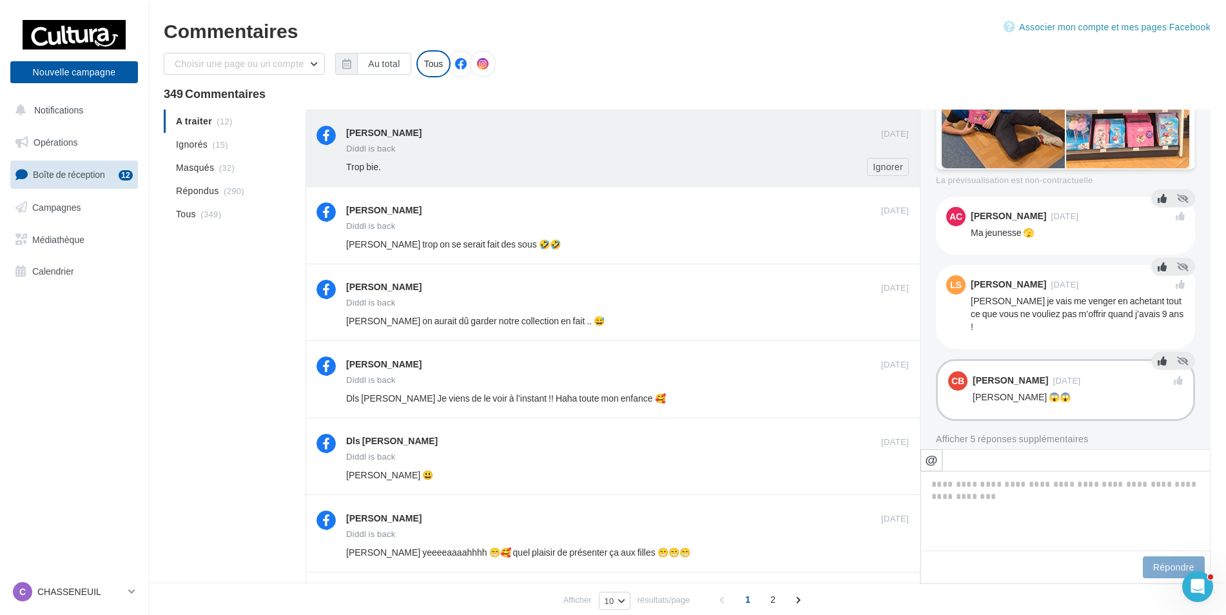
click at [727, 169] on div "Trop bie." at bounding box center [585, 167] width 479 height 13
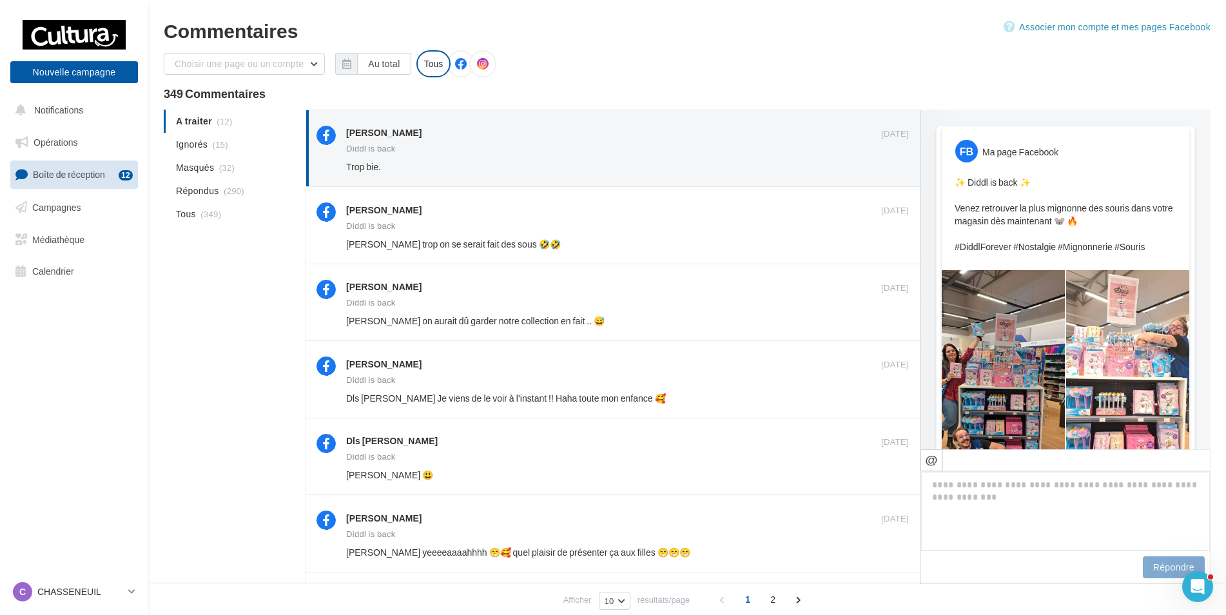
scroll to position [362, 0]
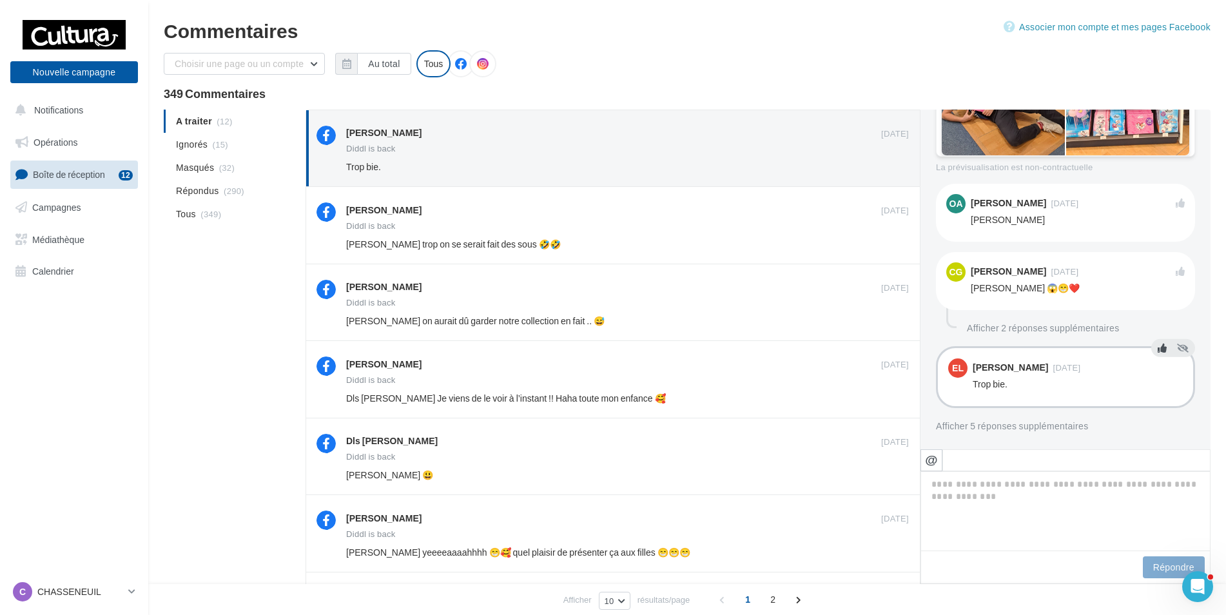
click at [1158, 346] on icon at bounding box center [1162, 348] width 9 height 9
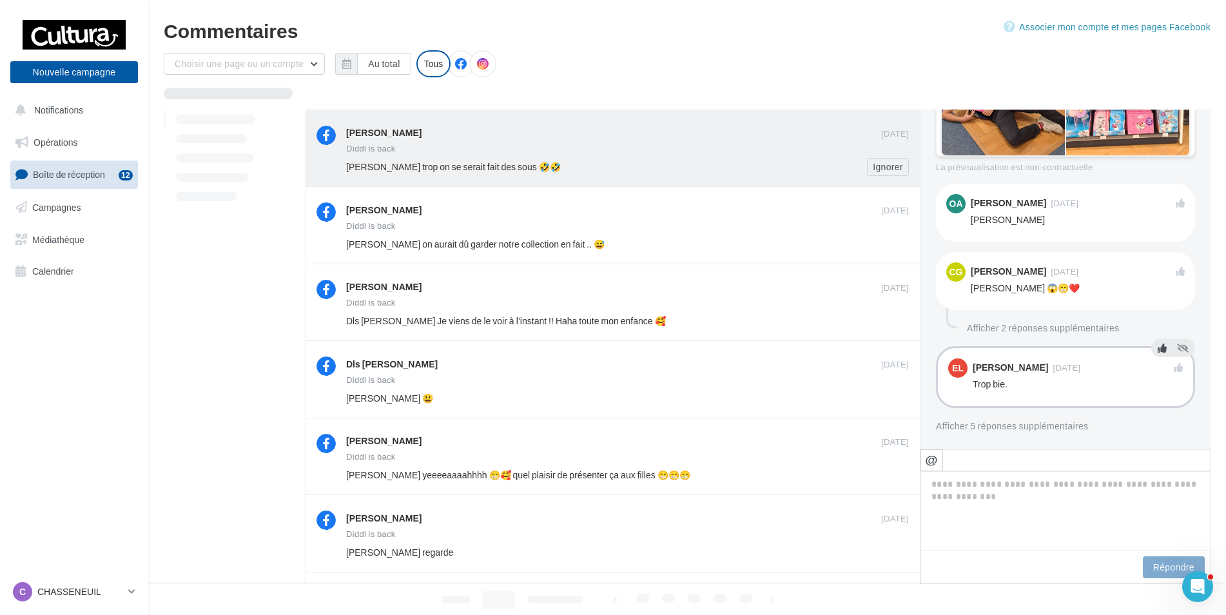
click at [571, 156] on div "[PERSON_NAME] [DATE] [PERSON_NAME] is back Mélany Fuseau trop on se serait fait…" at bounding box center [627, 151] width 563 height 50
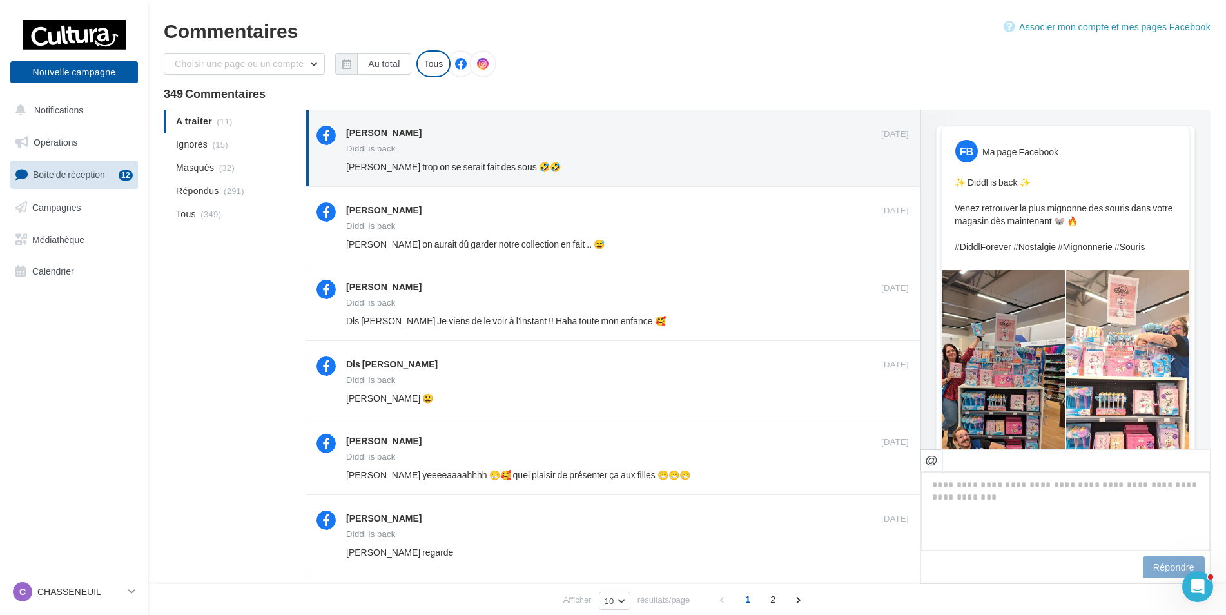
scroll to position [457, 0]
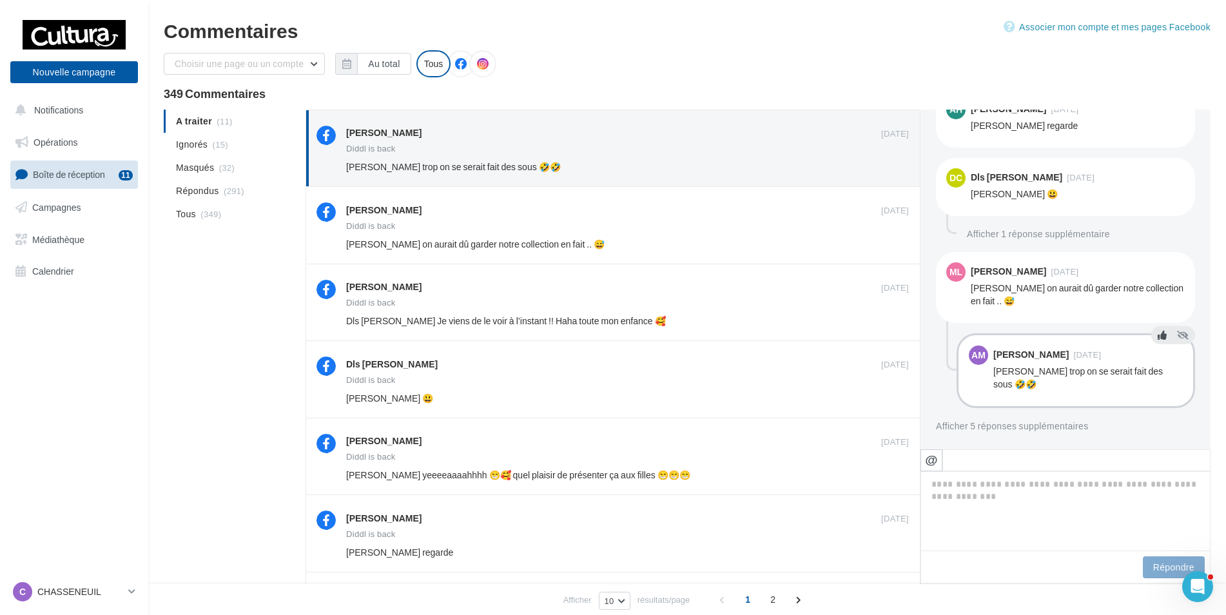
click at [1155, 340] on button at bounding box center [1162, 335] width 14 height 15
click at [1158, 257] on icon at bounding box center [1162, 254] width 9 height 9
click at [1155, 161] on button at bounding box center [1162, 159] width 14 height 15
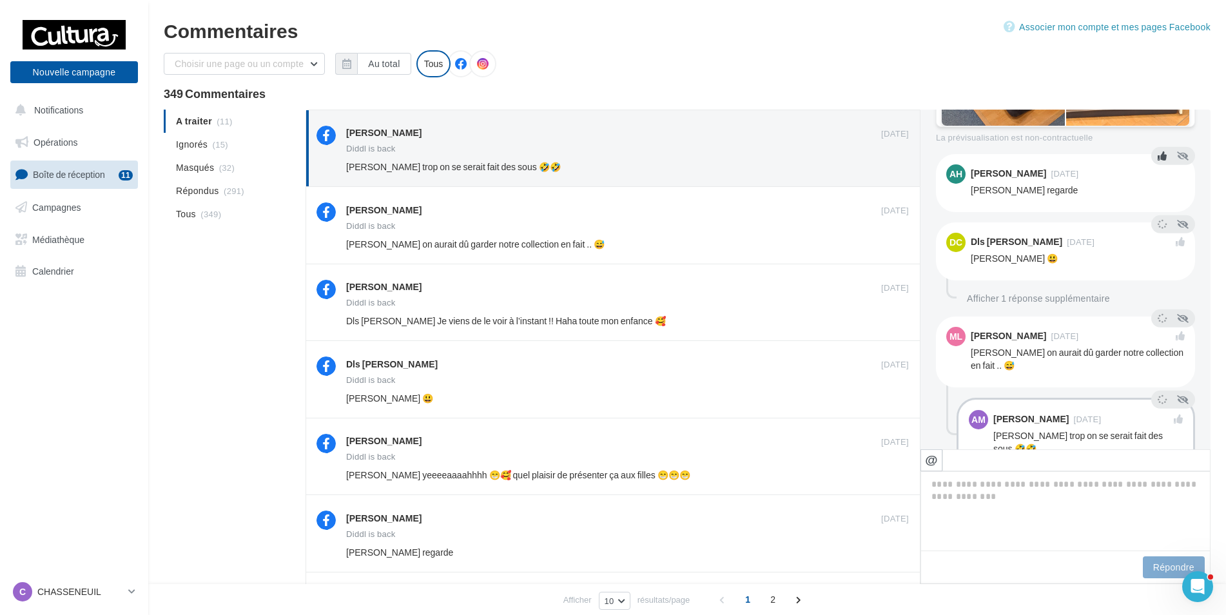
click at [1158, 158] on icon at bounding box center [1162, 156] width 9 height 9
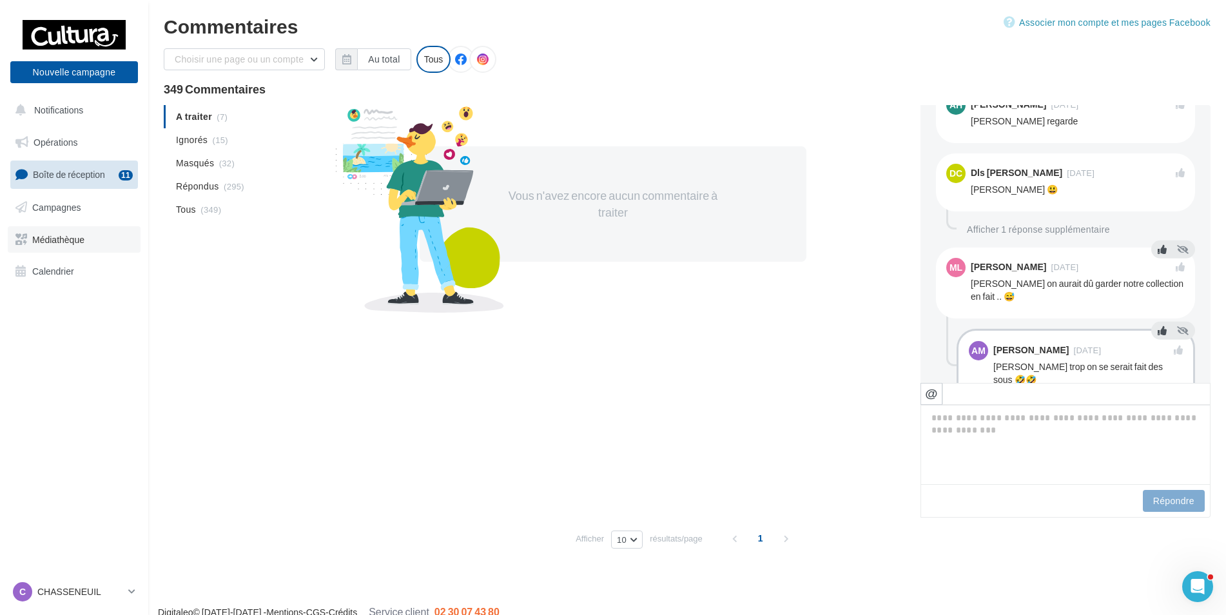
scroll to position [0, 0]
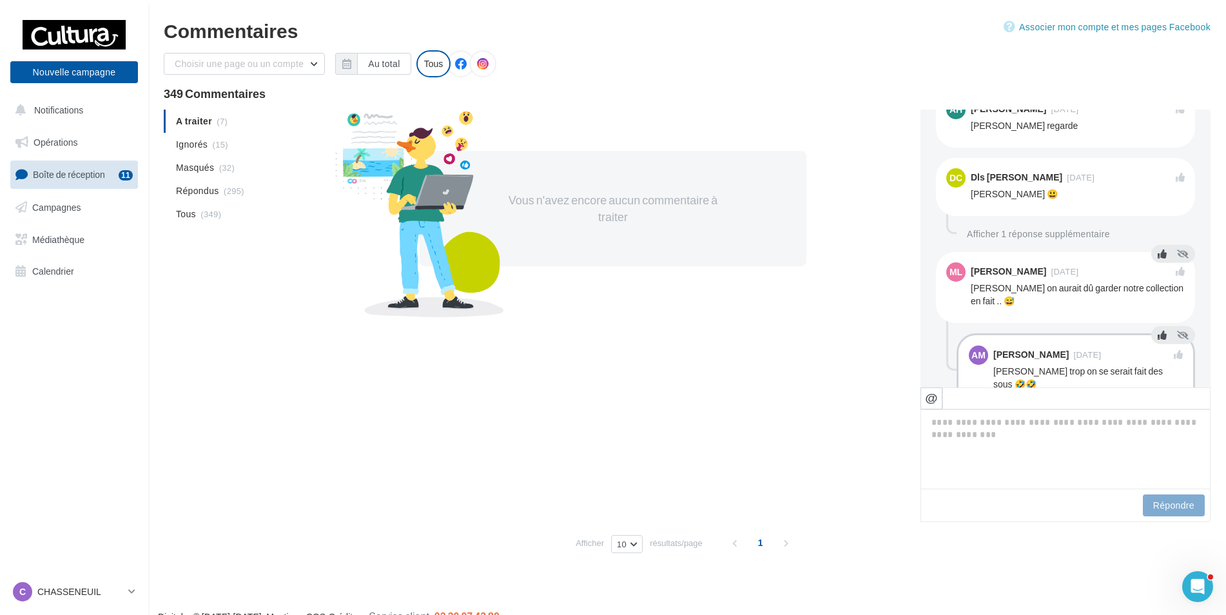
click at [70, 181] on link "Boîte de réception 11" at bounding box center [74, 175] width 133 height 28
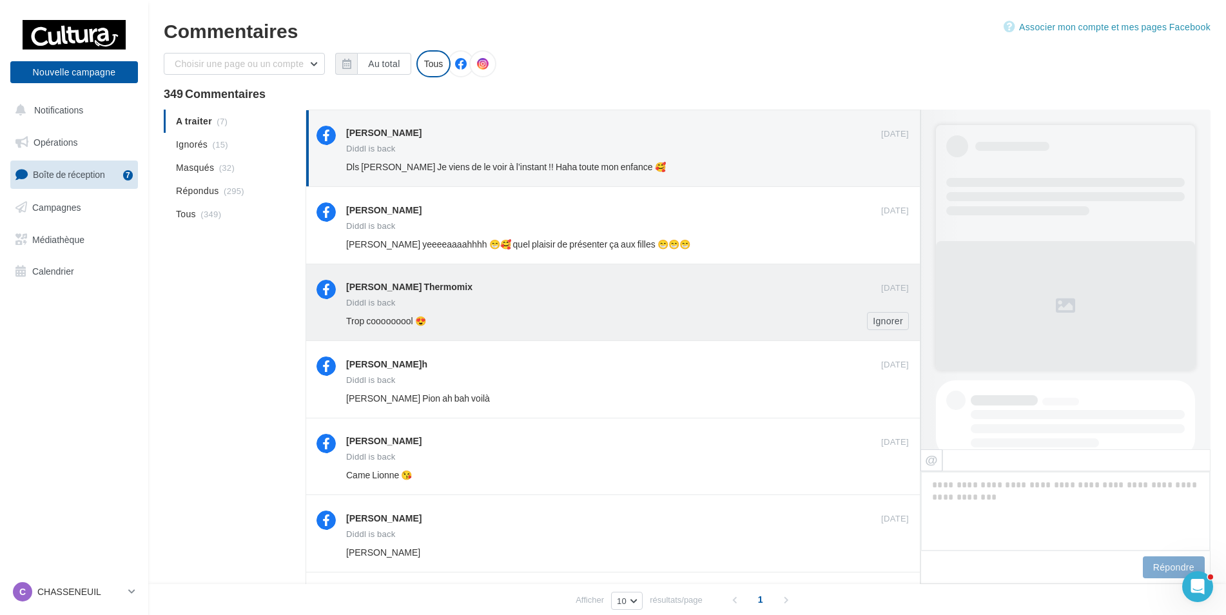
scroll to position [418, 0]
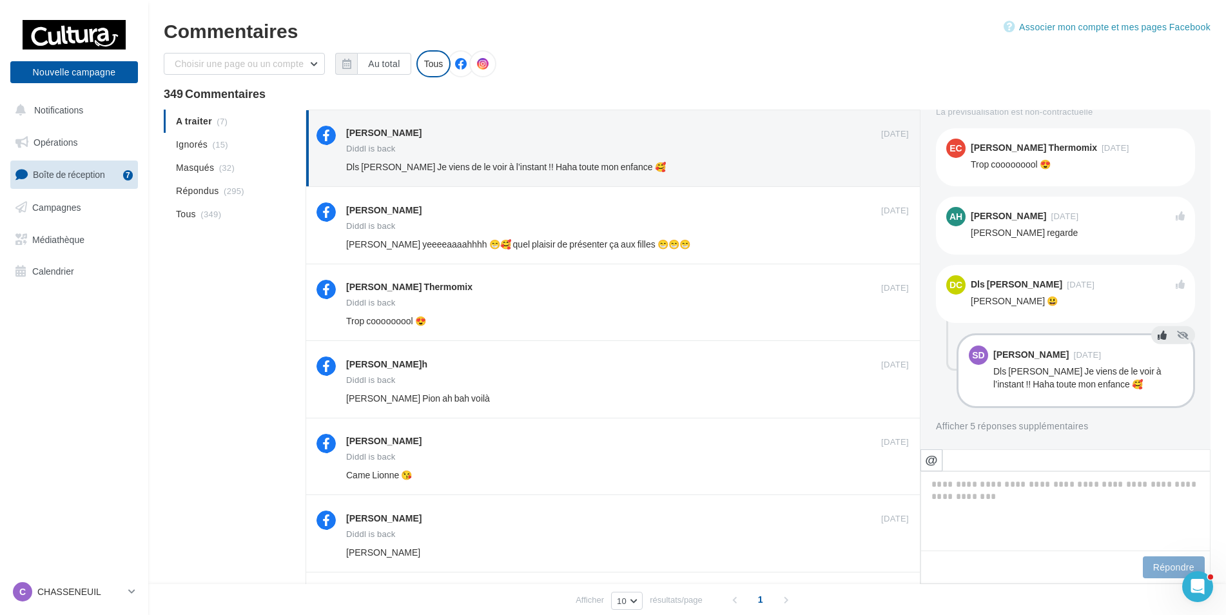
click at [1158, 338] on icon at bounding box center [1162, 335] width 9 height 9
click at [1179, 285] on div "DC Dls Corinne 03 oct. Sandy Delasvergnas 😃" at bounding box center [1065, 294] width 259 height 58
click at [1176, 220] on icon at bounding box center [1180, 215] width 9 height 9
click at [1158, 133] on icon at bounding box center [1162, 130] width 9 height 9
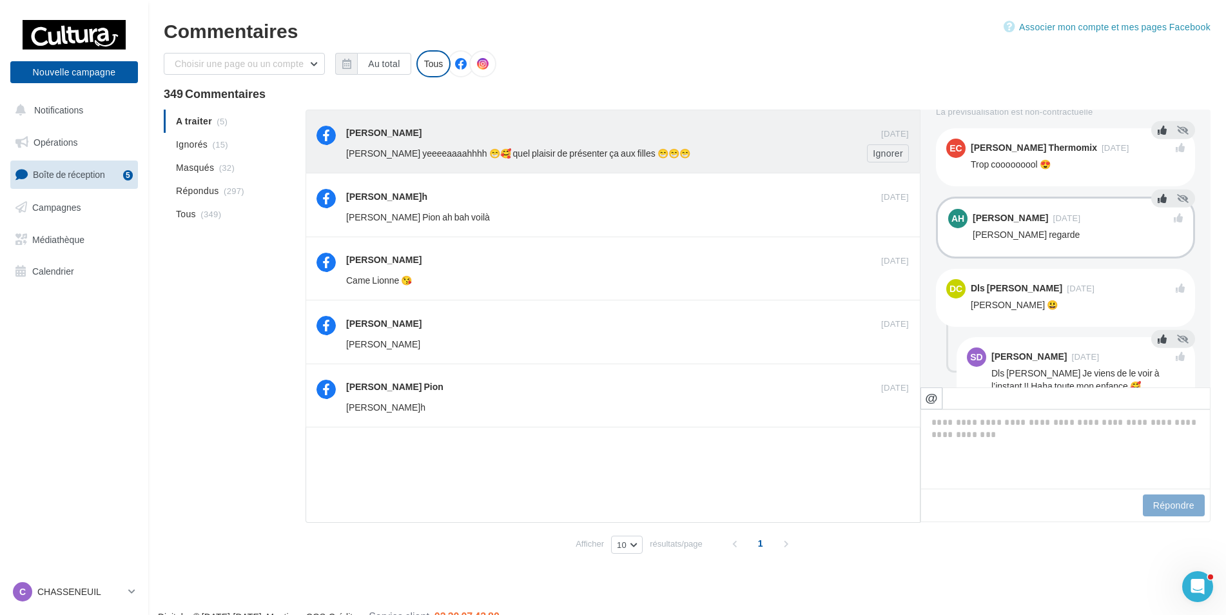
click at [610, 154] on span "[PERSON_NAME] yeeeeaaaahhhh 😁🥰 quel plaisir de présenter ça aux filles 😁😁😁" at bounding box center [518, 153] width 344 height 11
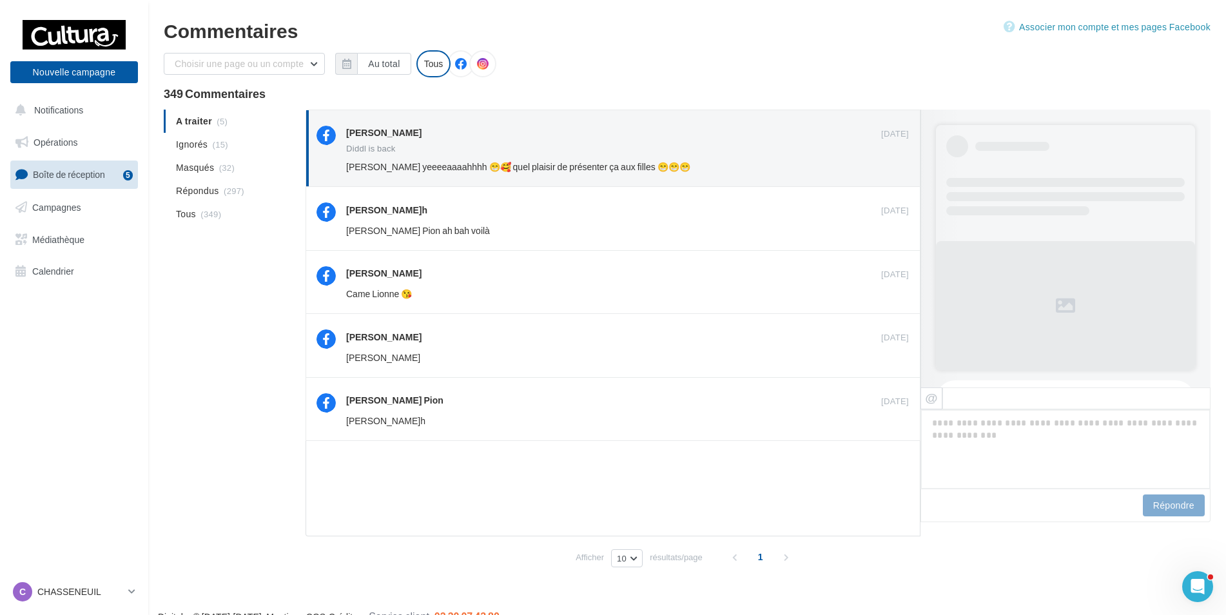
scroll to position [437, 0]
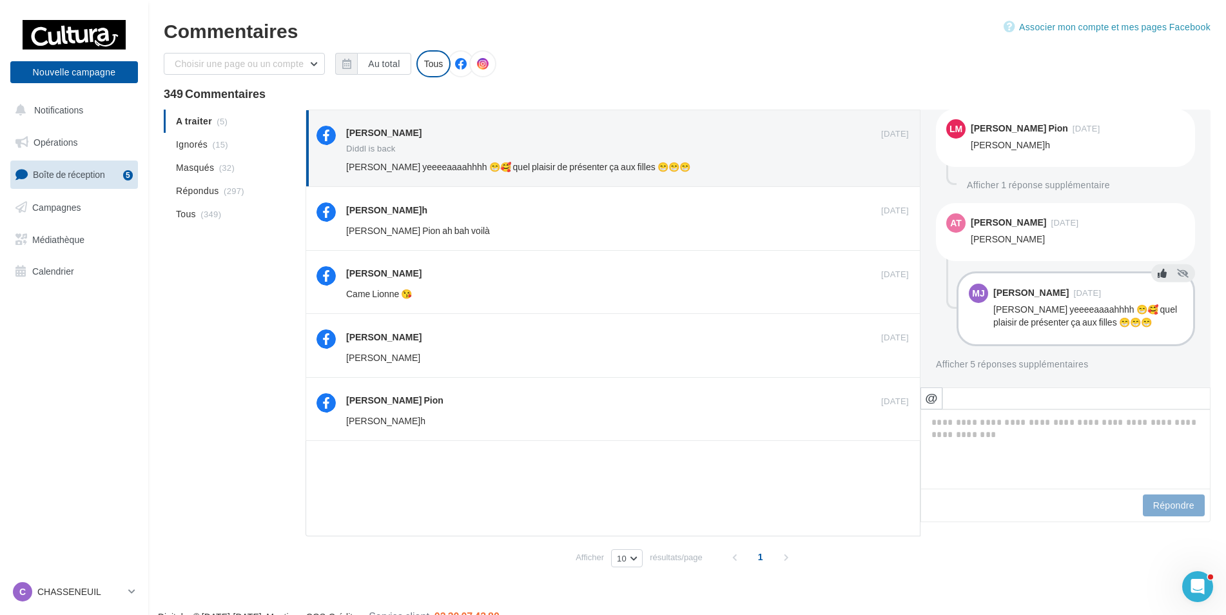
click at [1158, 271] on icon at bounding box center [1162, 273] width 9 height 9
click at [1158, 209] on icon at bounding box center [1162, 205] width 9 height 9
click at [1158, 112] on icon at bounding box center [1162, 110] width 9 height 9
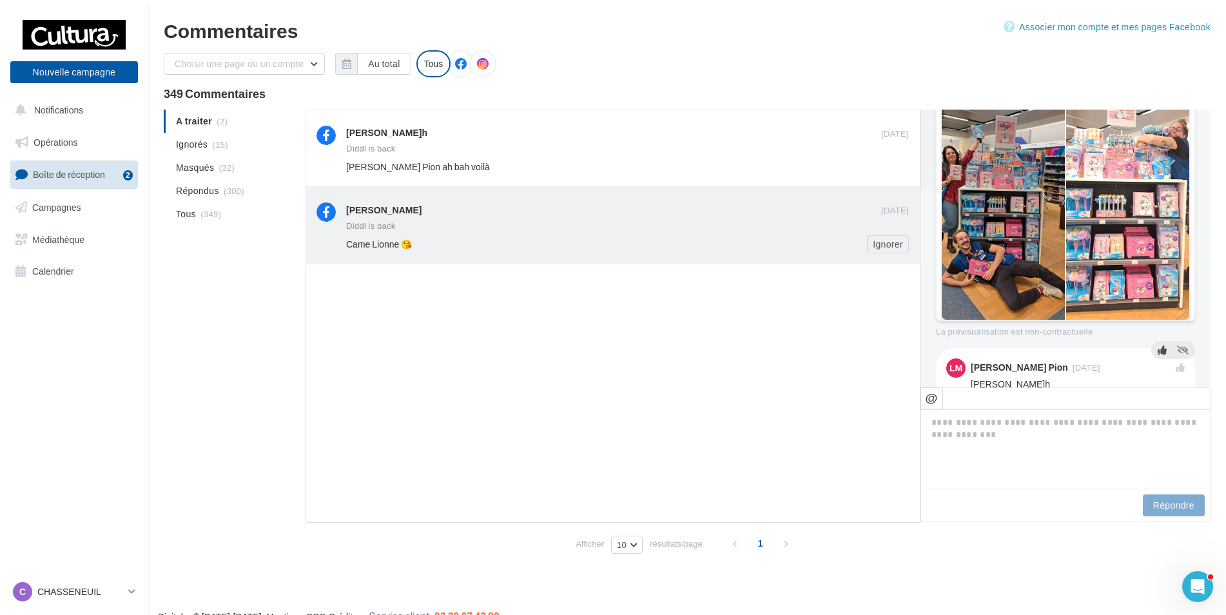
scroll to position [182, 0]
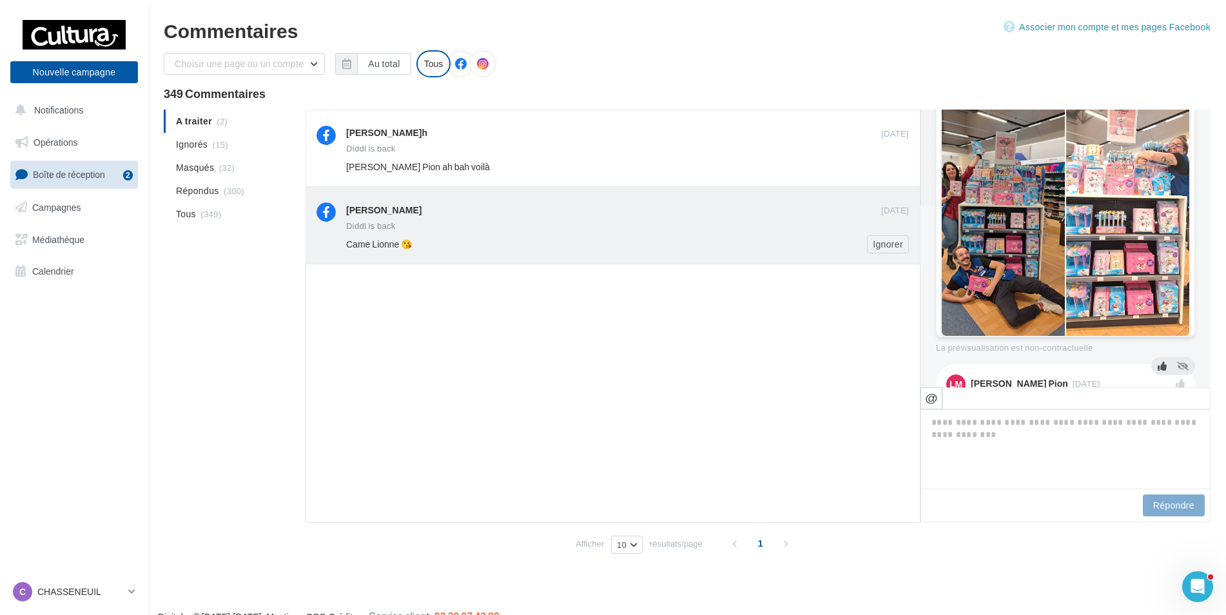
click at [614, 222] on div "Diddl is back" at bounding box center [627, 227] width 563 height 11
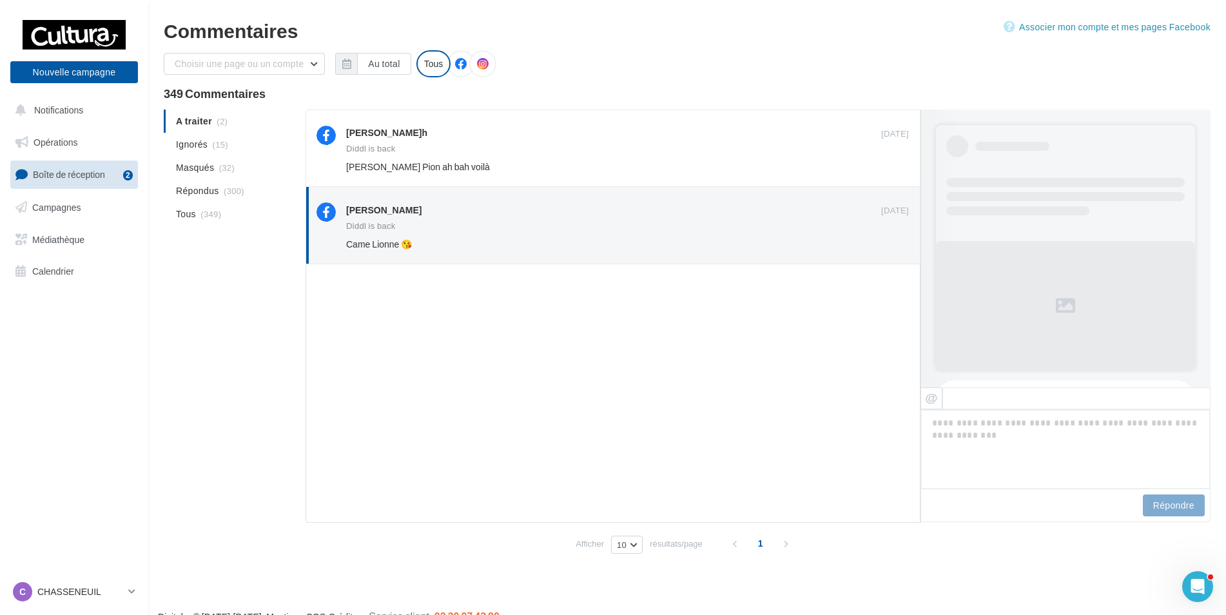
scroll to position [450, 0]
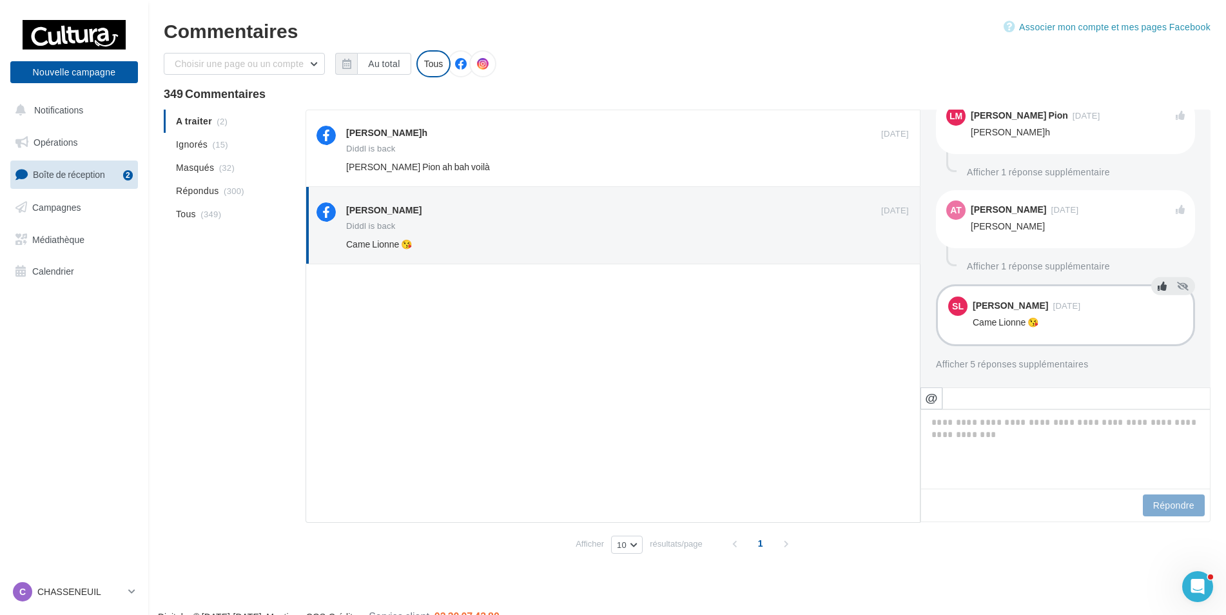
drag, startPoint x: 1154, startPoint y: 290, endPoint x: 1155, endPoint y: 278, distance: 12.3
click at [1158, 290] on icon at bounding box center [1162, 286] width 9 height 9
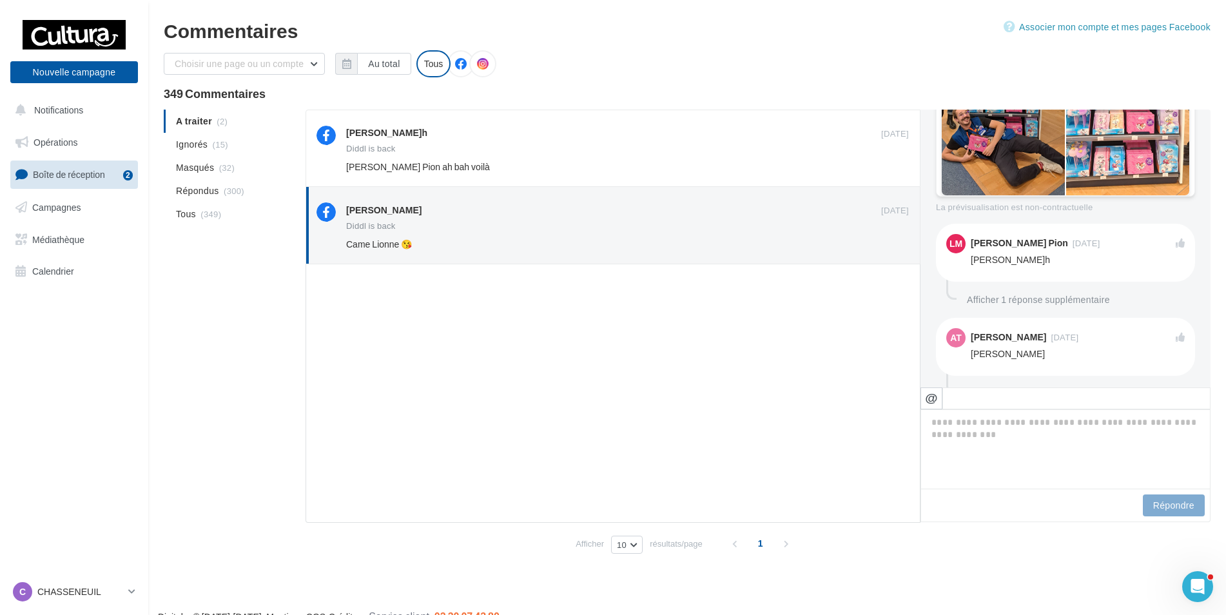
scroll to position [321, 0]
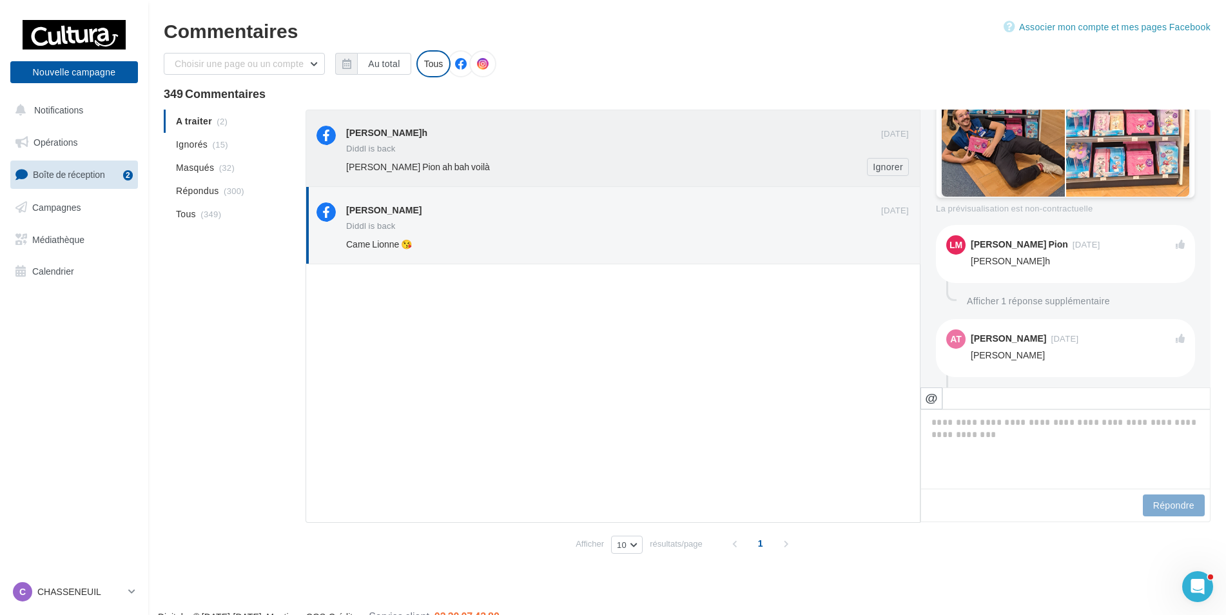
click at [639, 163] on div "[PERSON_NAME] Pion ah bah voilà" at bounding box center [585, 167] width 479 height 13
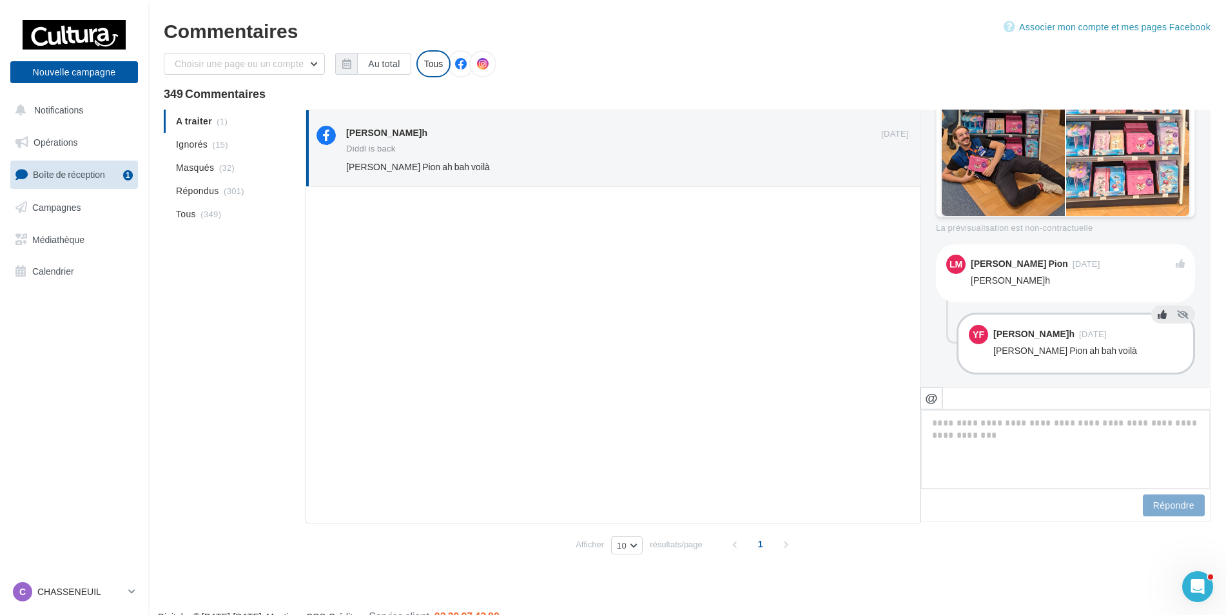
scroll to position [330, 0]
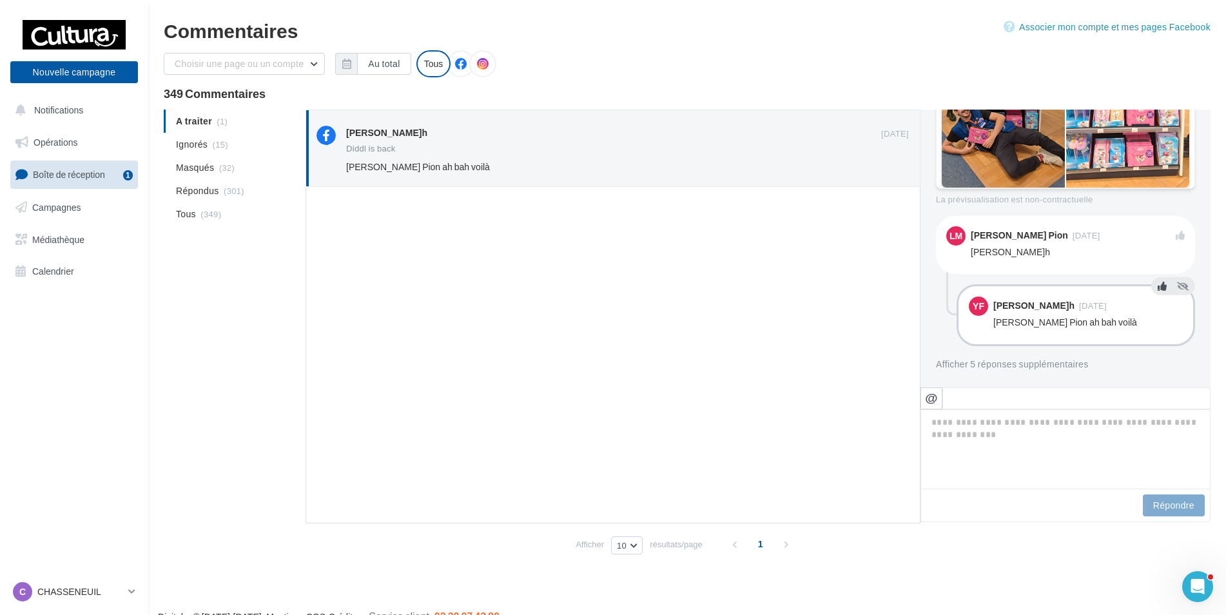
click at [1158, 284] on icon at bounding box center [1162, 286] width 9 height 9
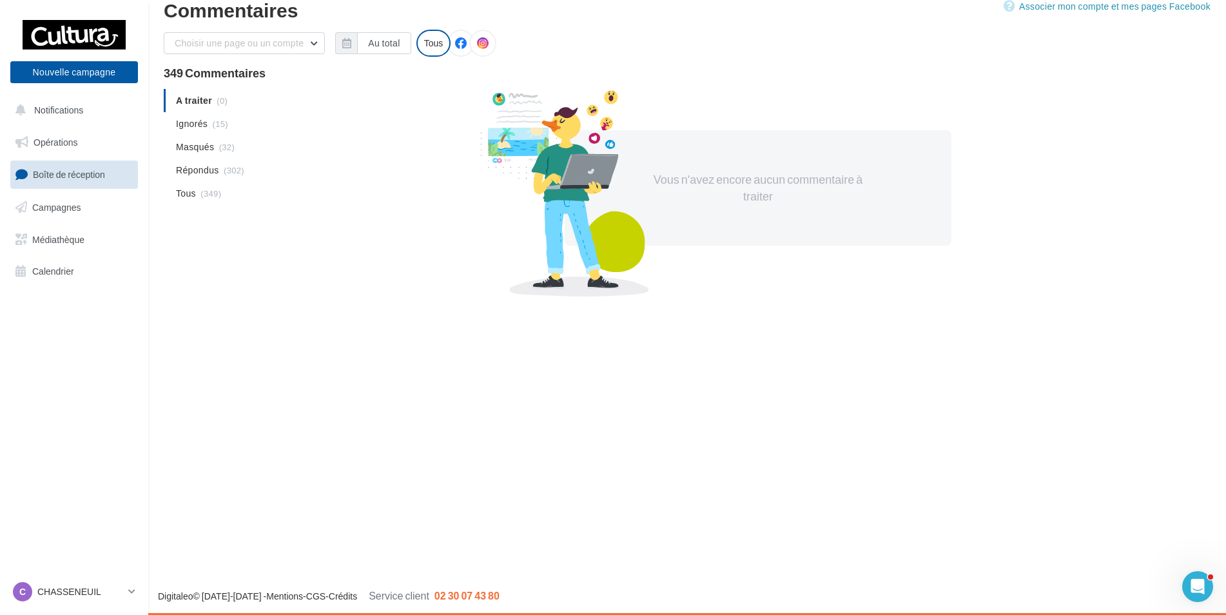
scroll to position [0, 0]
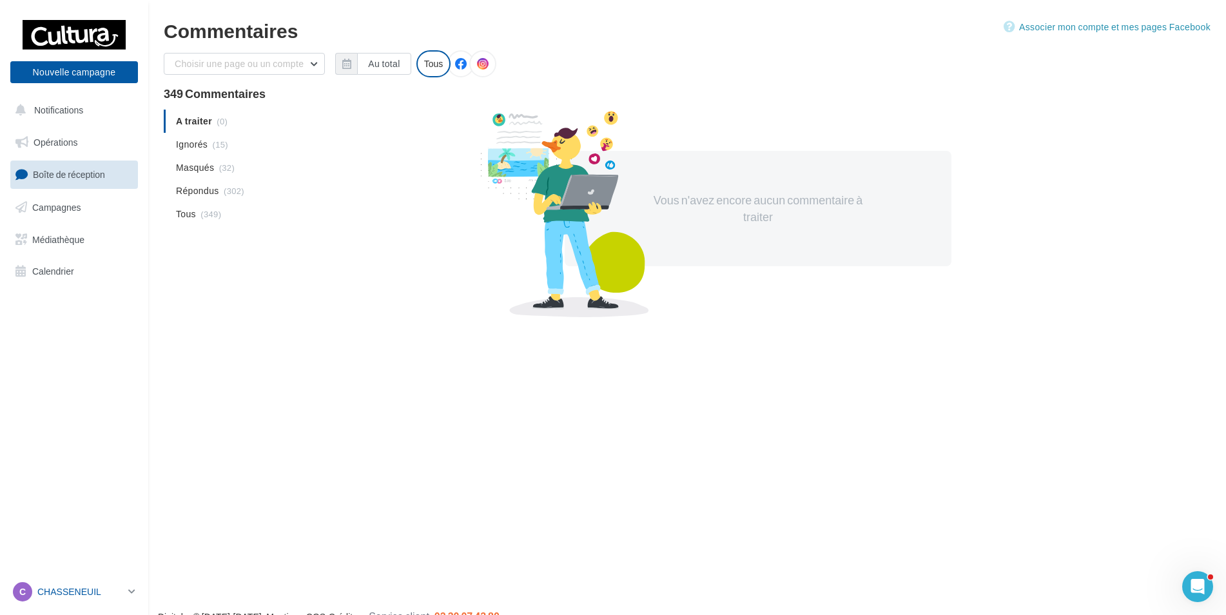
click at [107, 588] on p "CHASSENEUIL" at bounding box center [80, 591] width 86 height 13
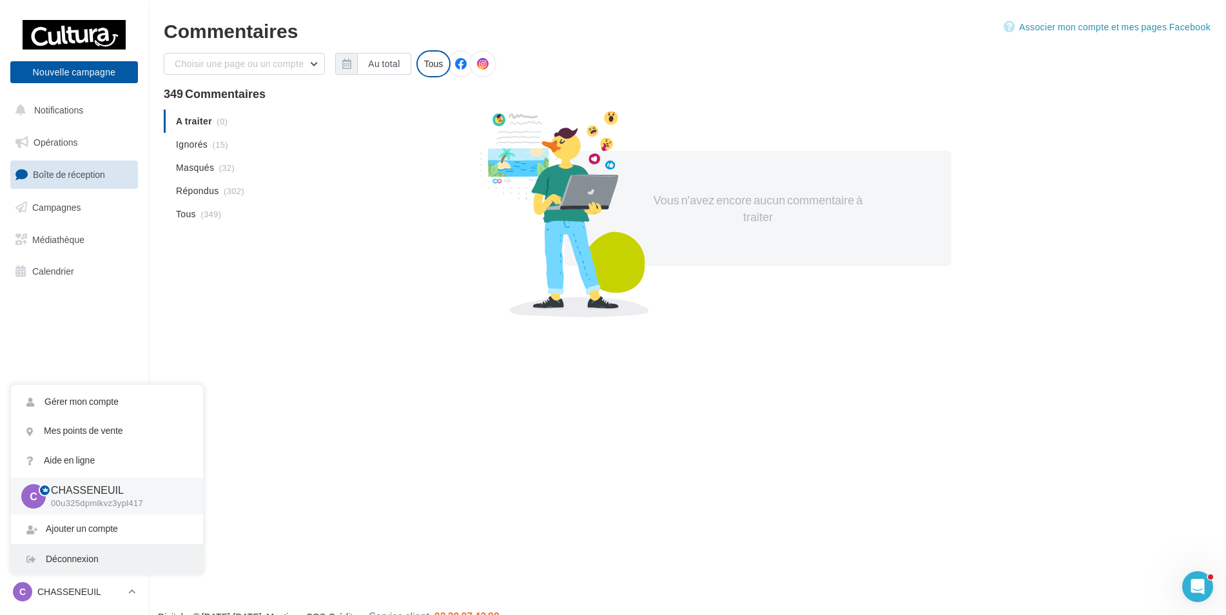
click at [109, 553] on div "Déconnexion" at bounding box center [107, 559] width 192 height 29
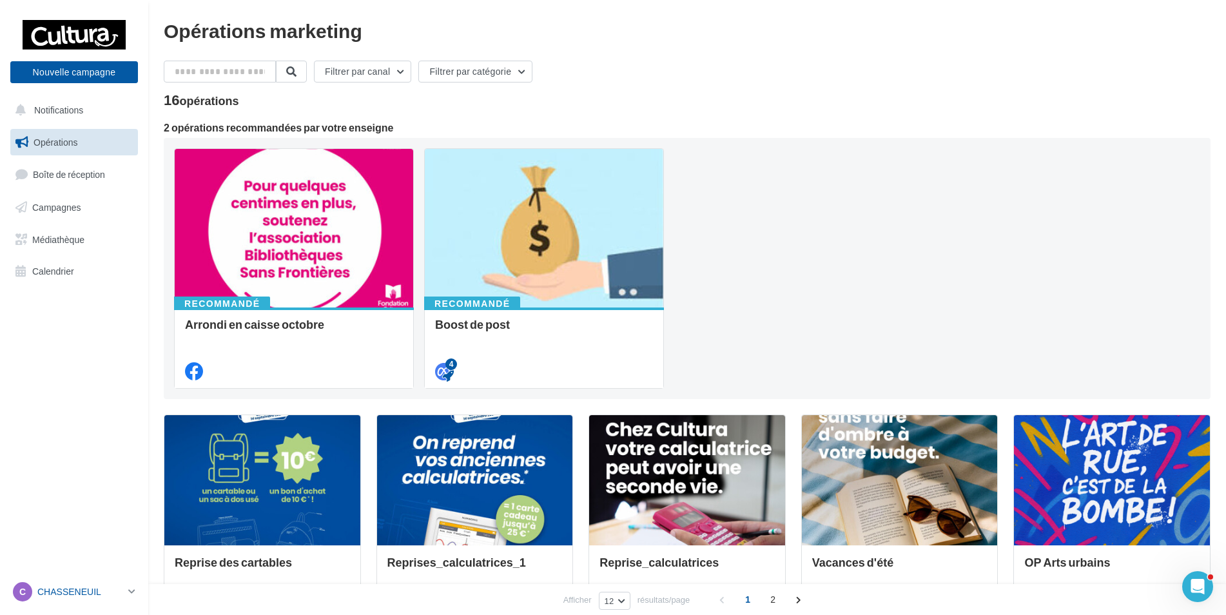
click at [135, 589] on icon at bounding box center [131, 591] width 7 height 11
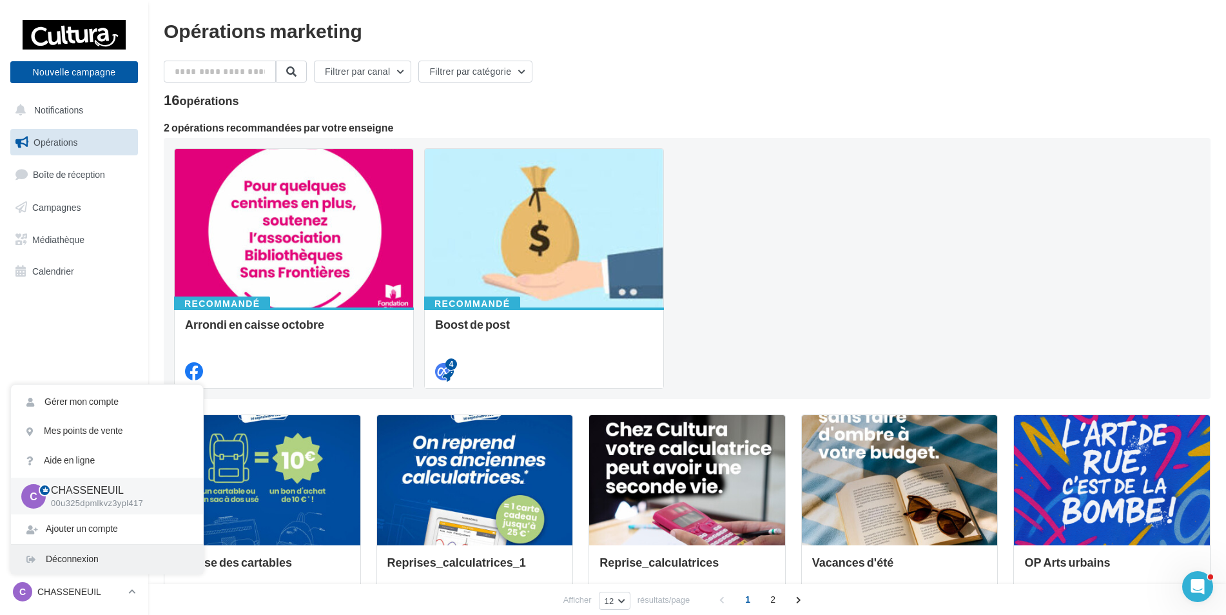
click at [135, 565] on div "Déconnexion" at bounding box center [107, 559] width 192 height 29
